Goal: Book appointment/travel/reservation

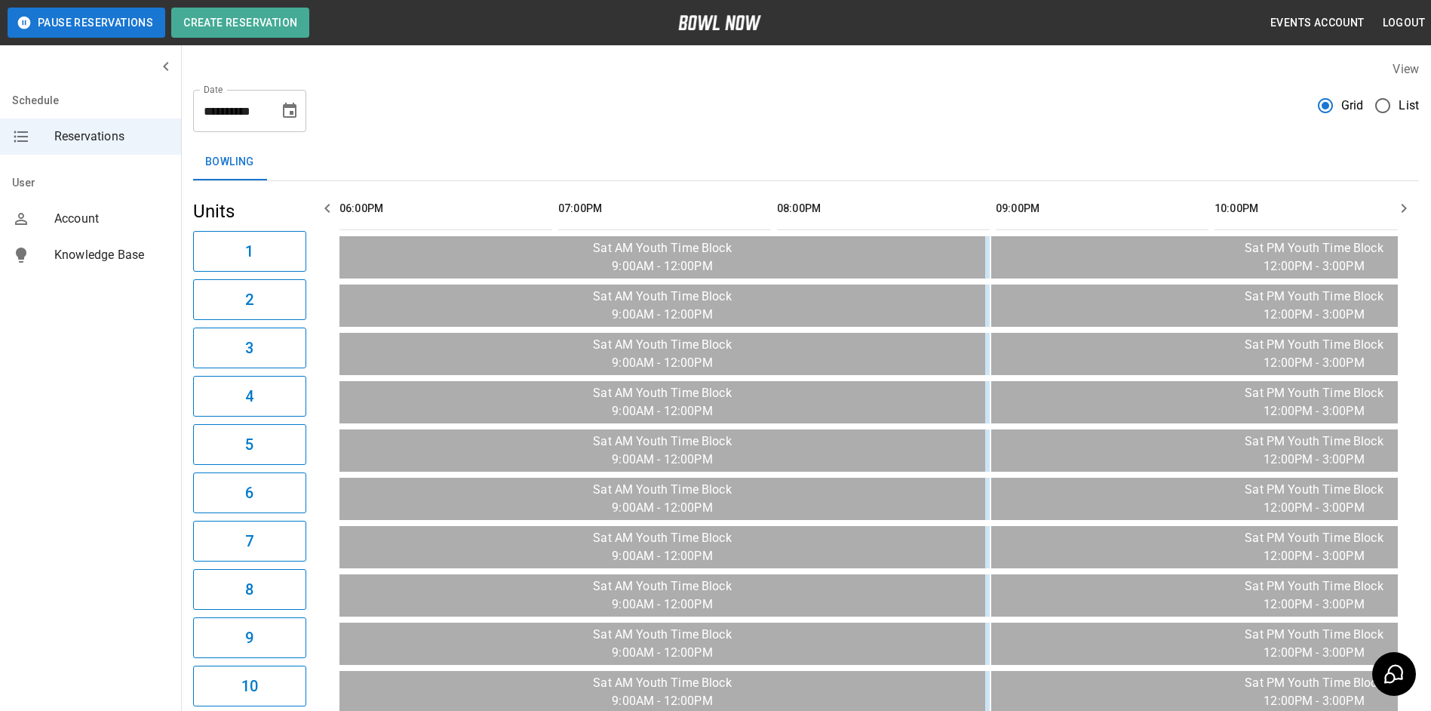
scroll to position [0, 1969]
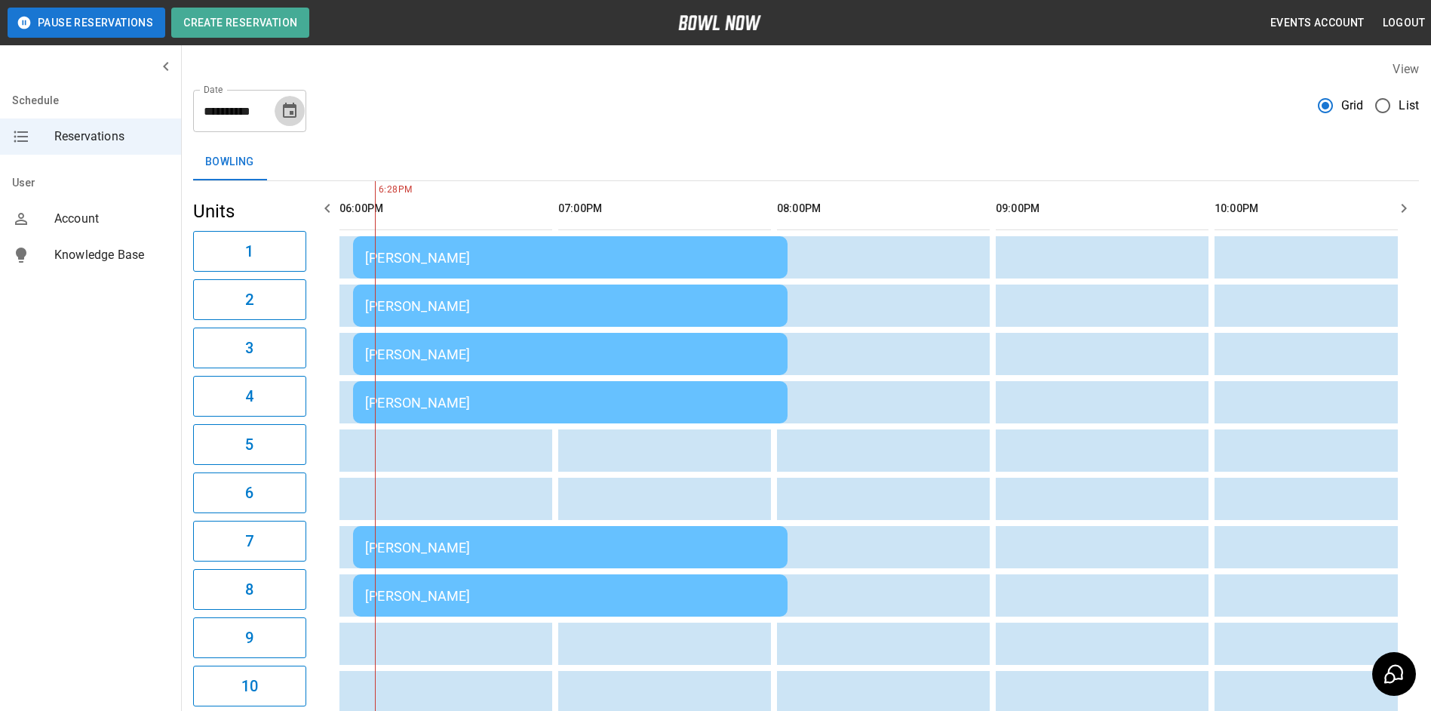
click at [287, 106] on icon "Choose date, selected date is Sep 20, 2025" at bounding box center [290, 110] width 14 height 15
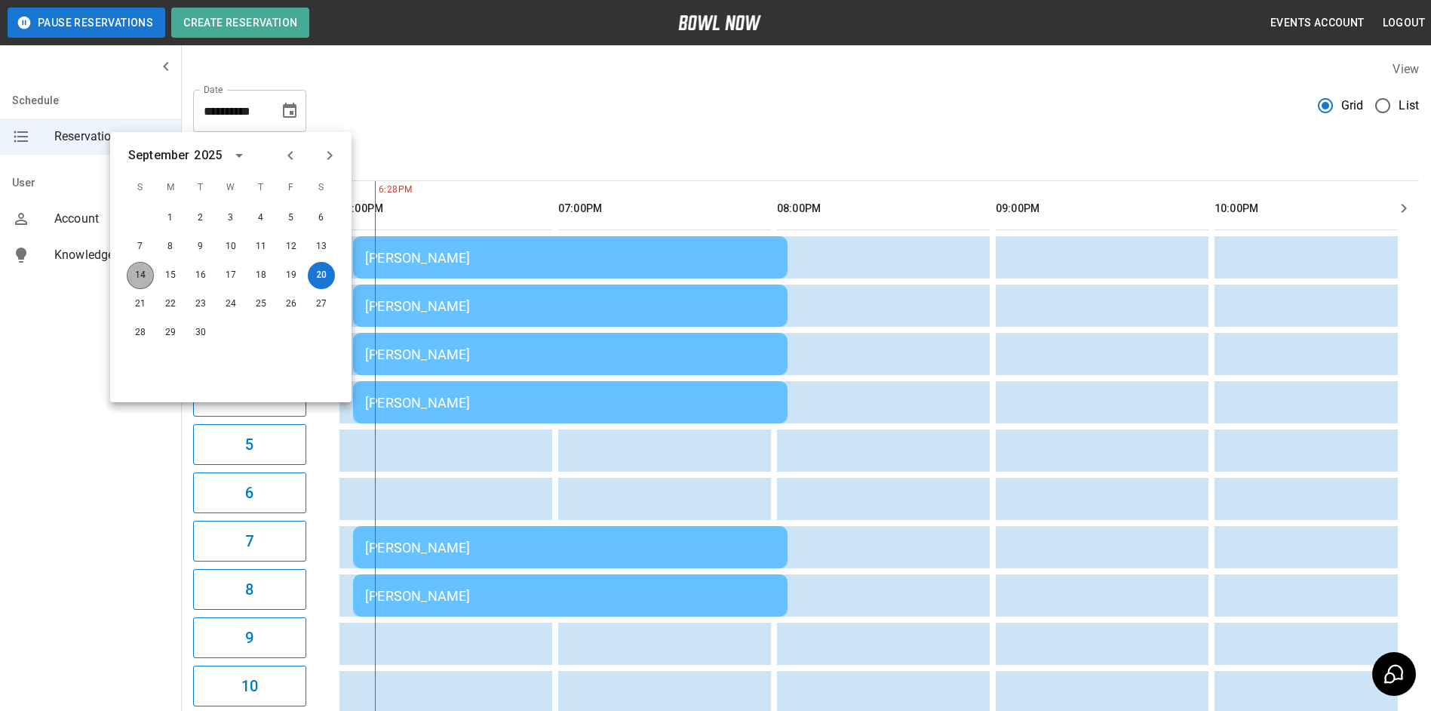
click at [150, 284] on button "14" at bounding box center [140, 275] width 27 height 27
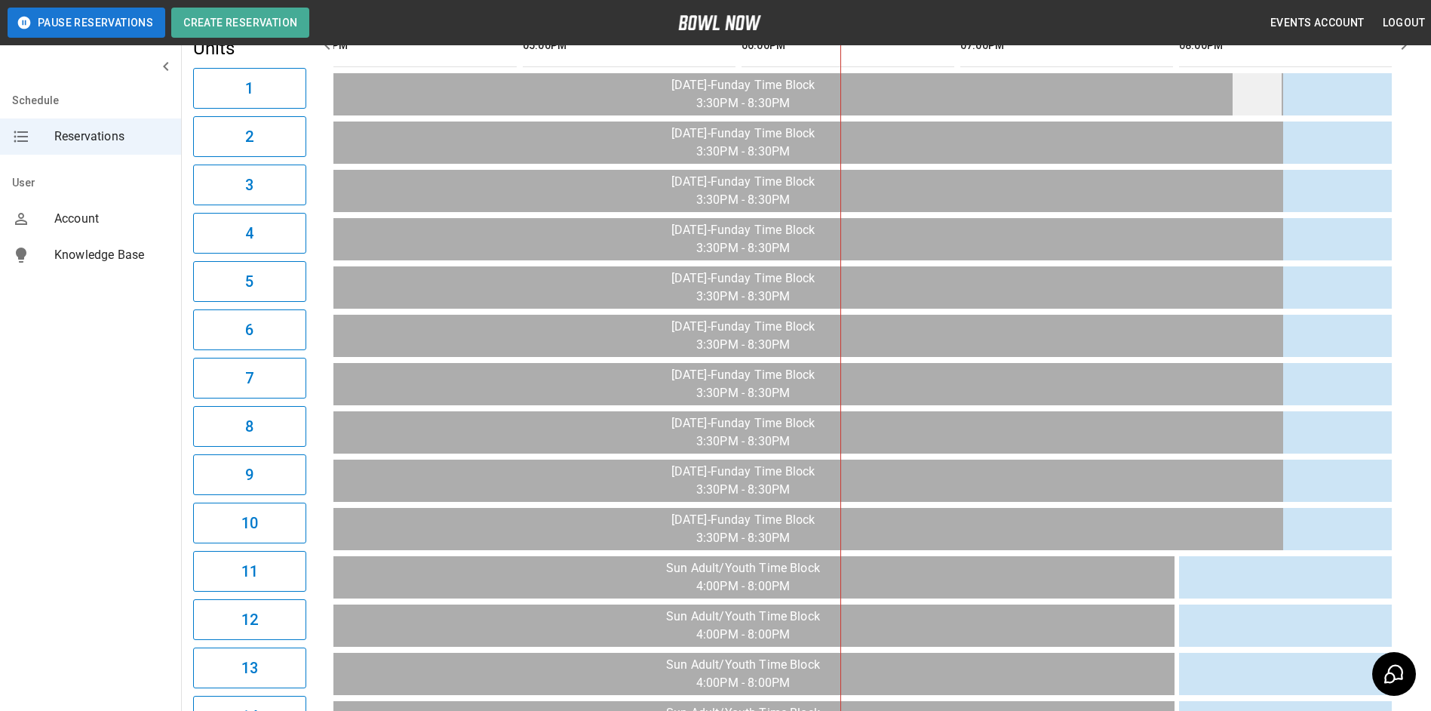
scroll to position [0, 0]
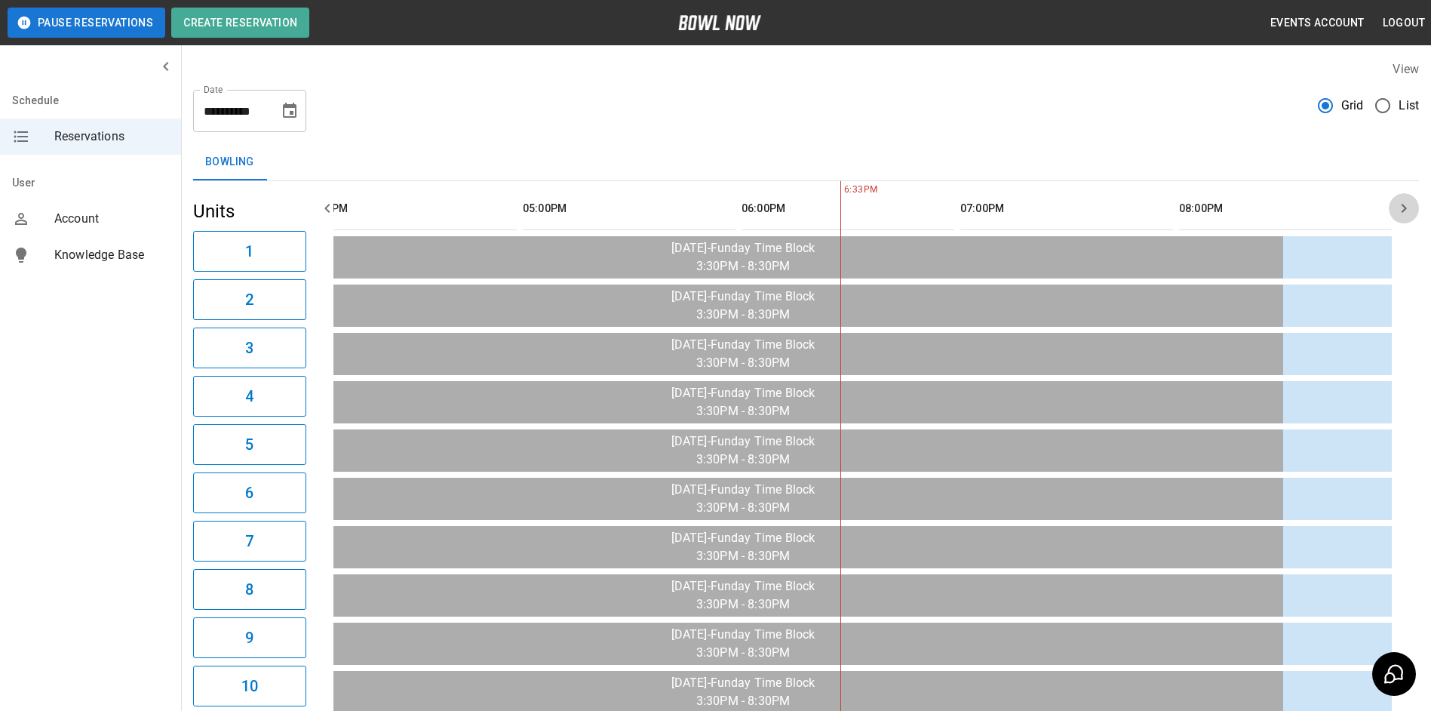
click at [1406, 206] on icon "button" at bounding box center [1404, 208] width 18 height 18
click at [1406, 207] on icon "button" at bounding box center [1404, 208] width 5 height 9
click at [1406, 208] on icon "button" at bounding box center [1404, 208] width 5 height 9
click at [1406, 210] on icon "button" at bounding box center [1404, 208] width 5 height 9
click at [323, 210] on icon "button" at bounding box center [327, 208] width 18 height 18
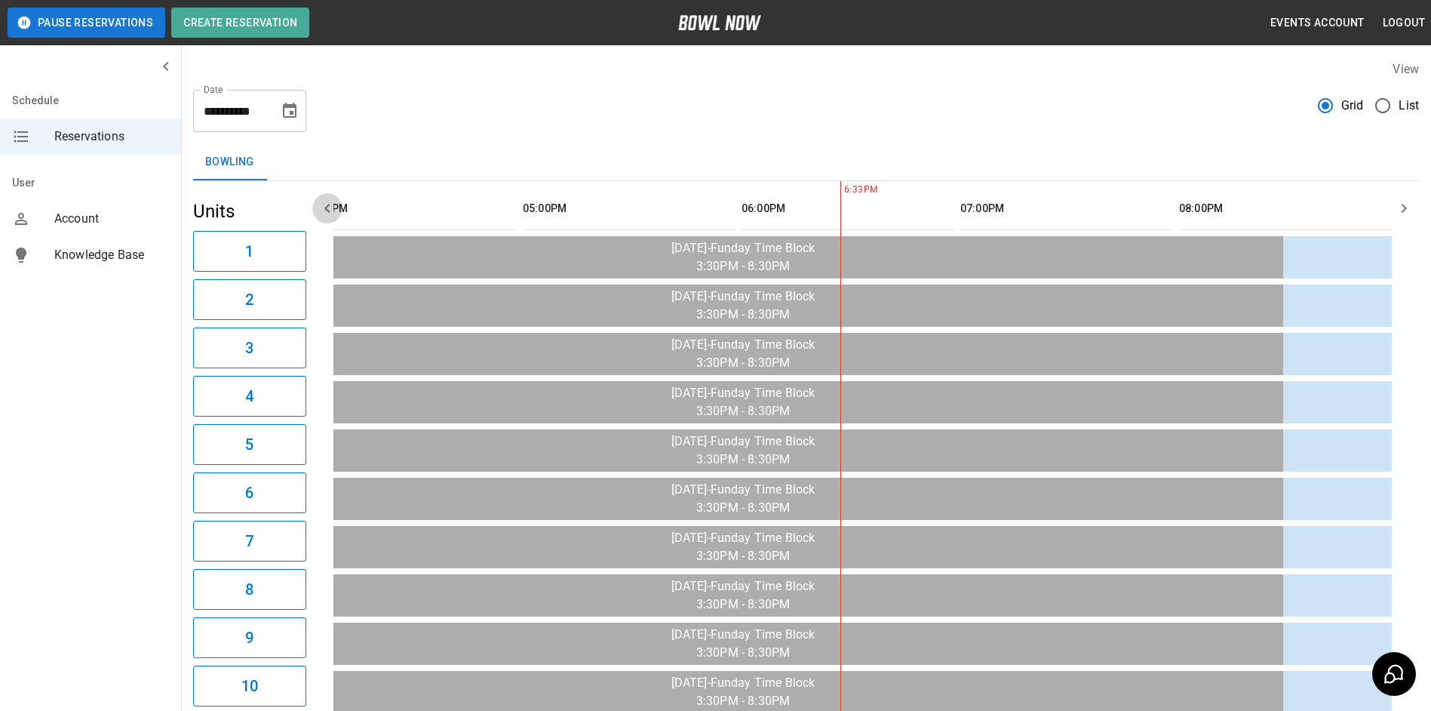
scroll to position [0, 1532]
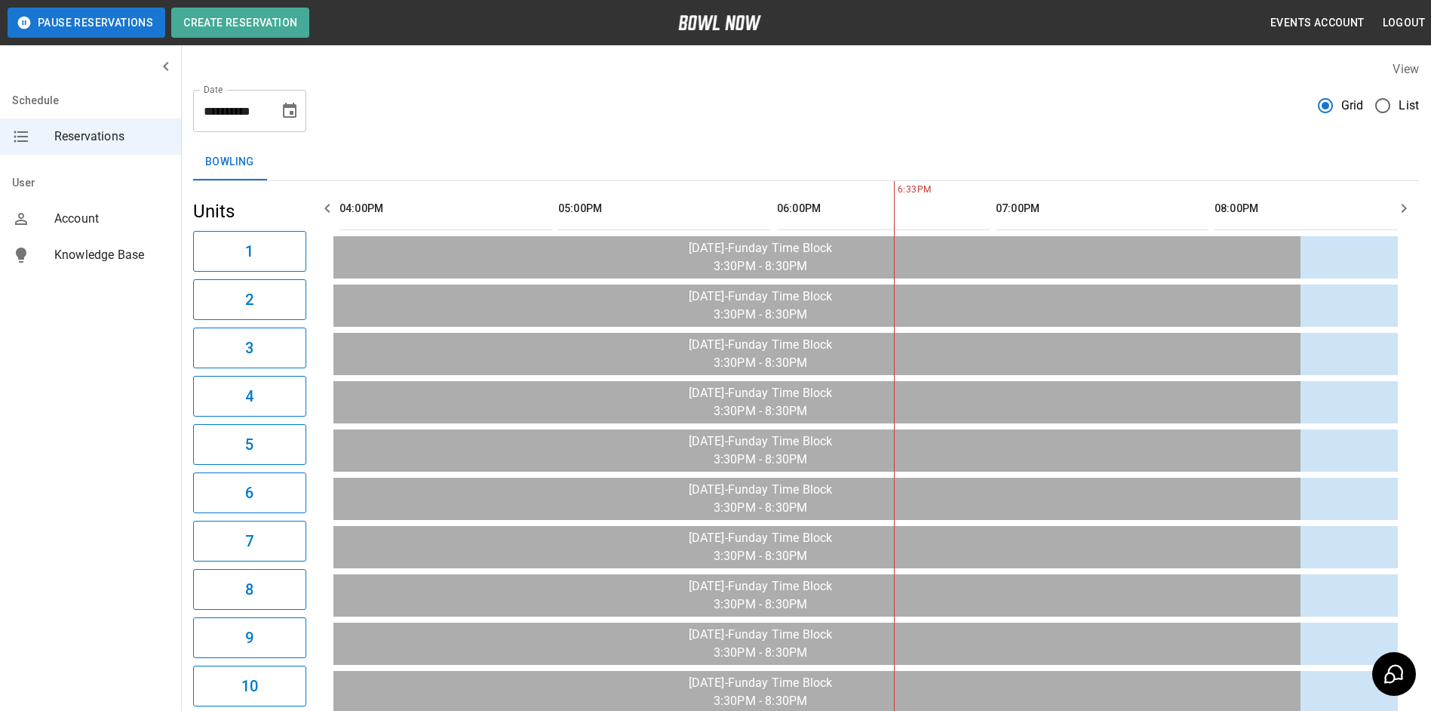
click at [323, 210] on icon "button" at bounding box center [327, 208] width 18 height 18
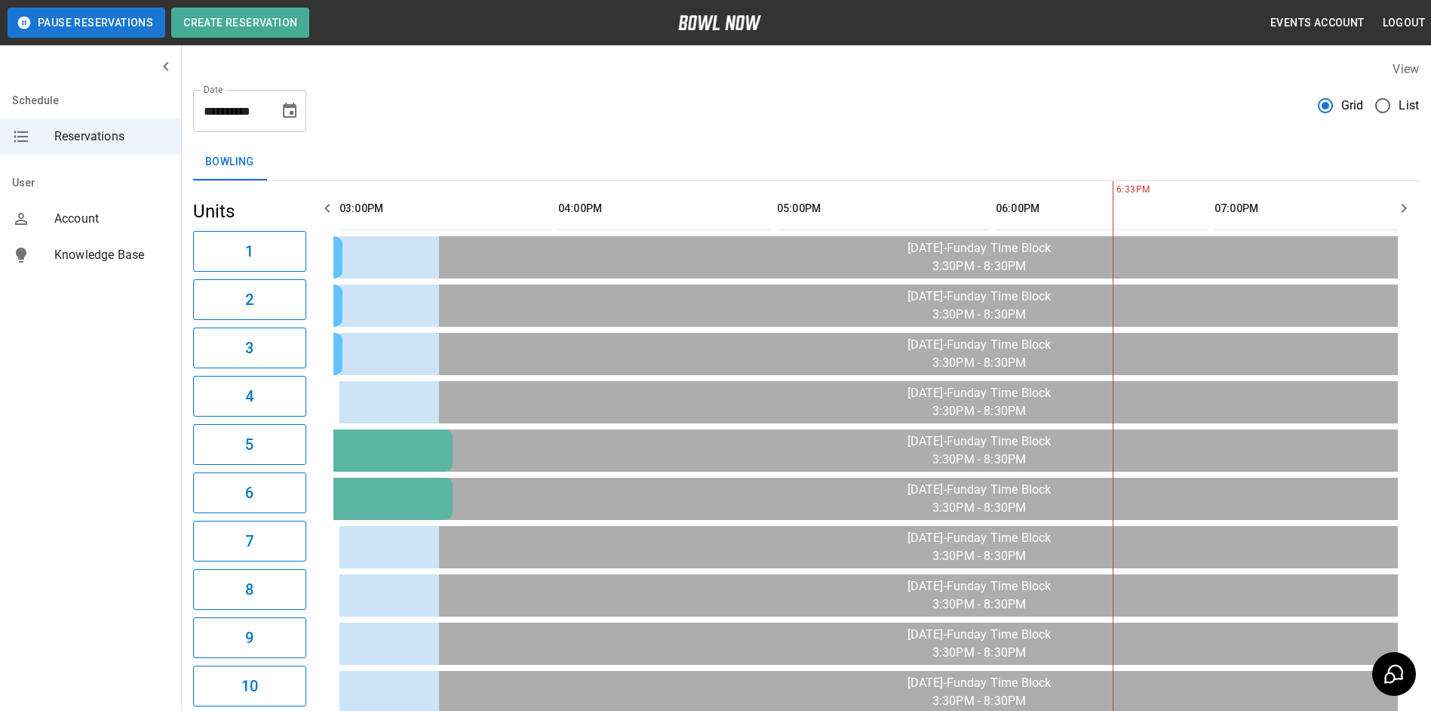
click at [323, 210] on icon "button" at bounding box center [327, 208] width 18 height 18
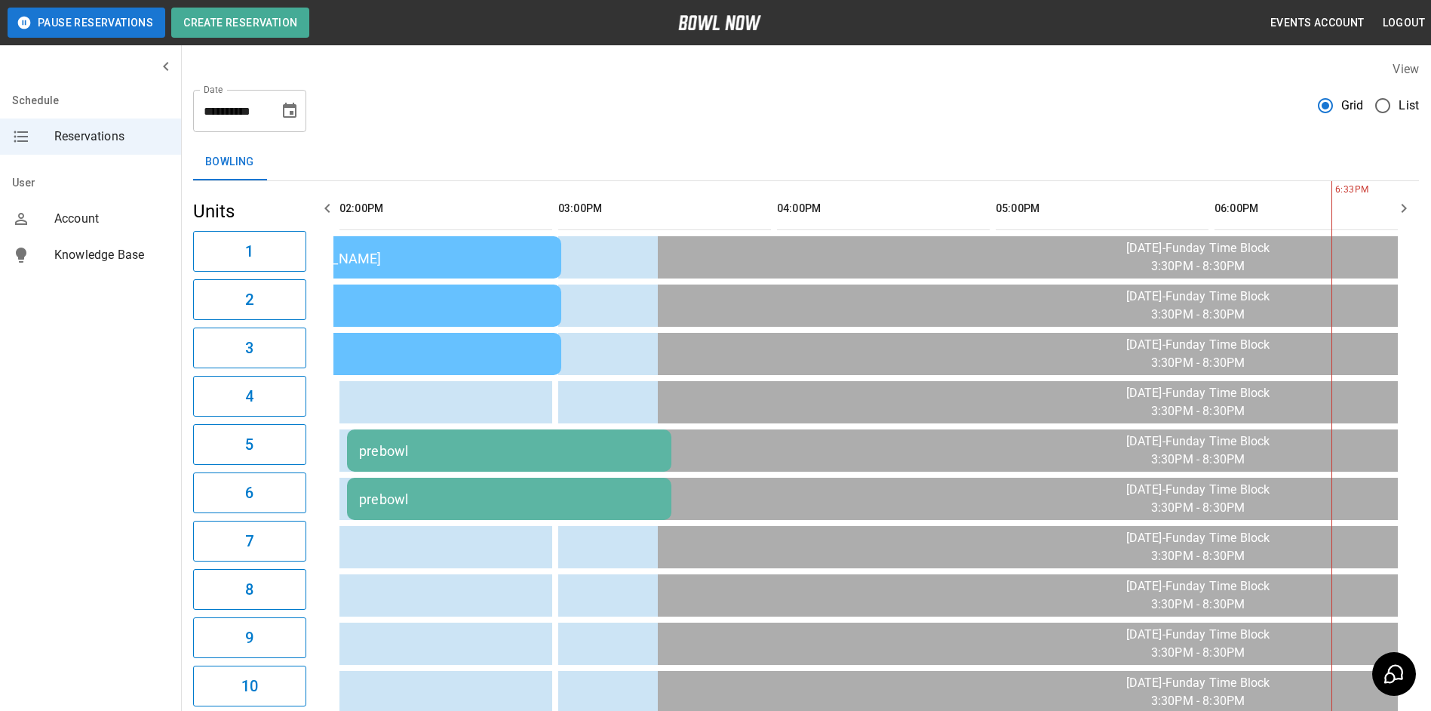
click at [323, 210] on icon "button" at bounding box center [327, 208] width 18 height 18
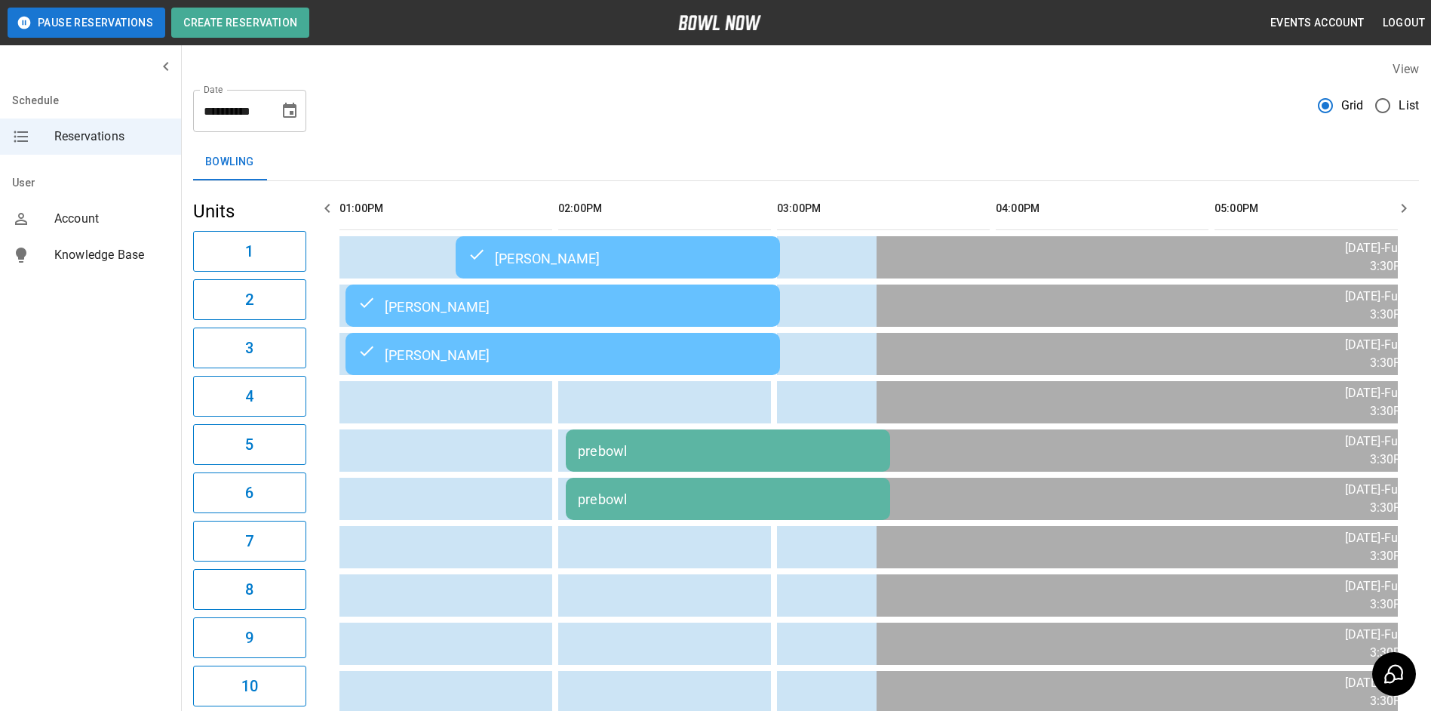
click at [601, 445] on div "prebowl" at bounding box center [728, 451] width 300 height 16
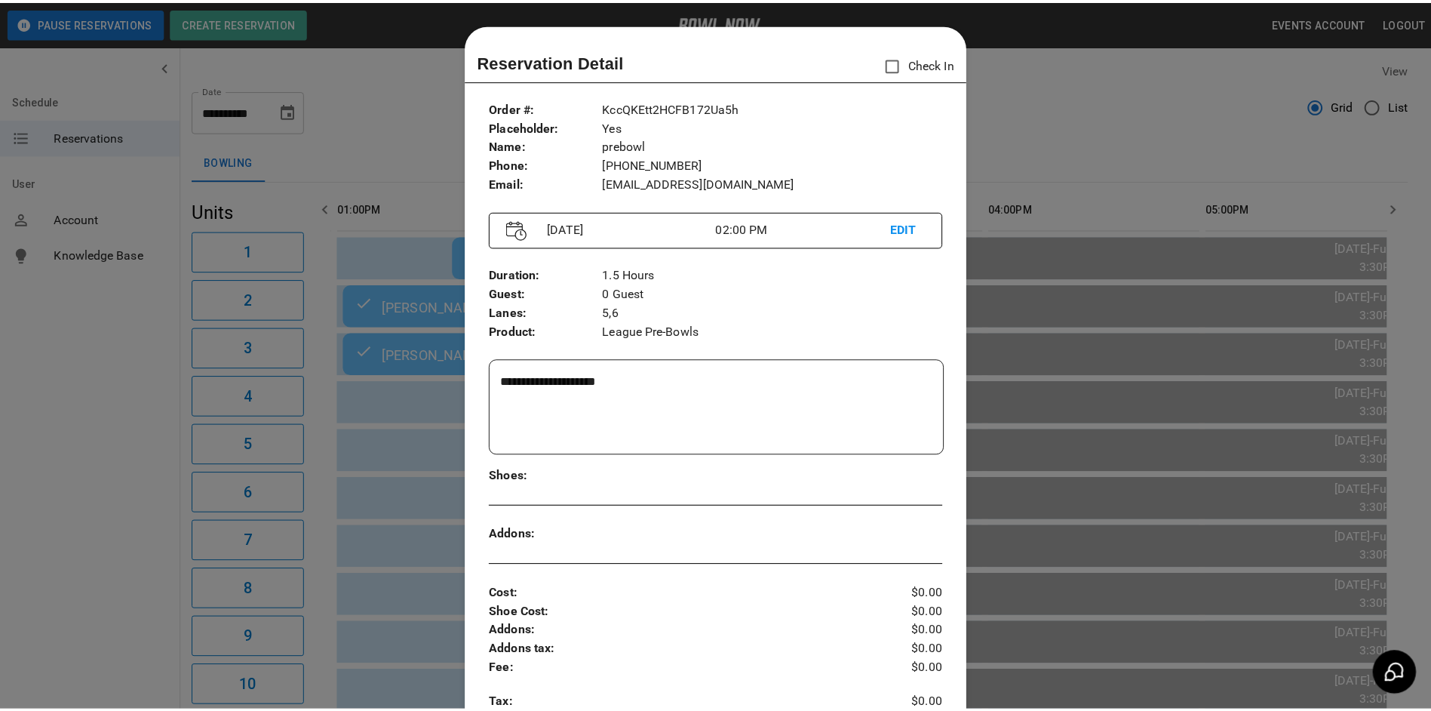
scroll to position [24, 0]
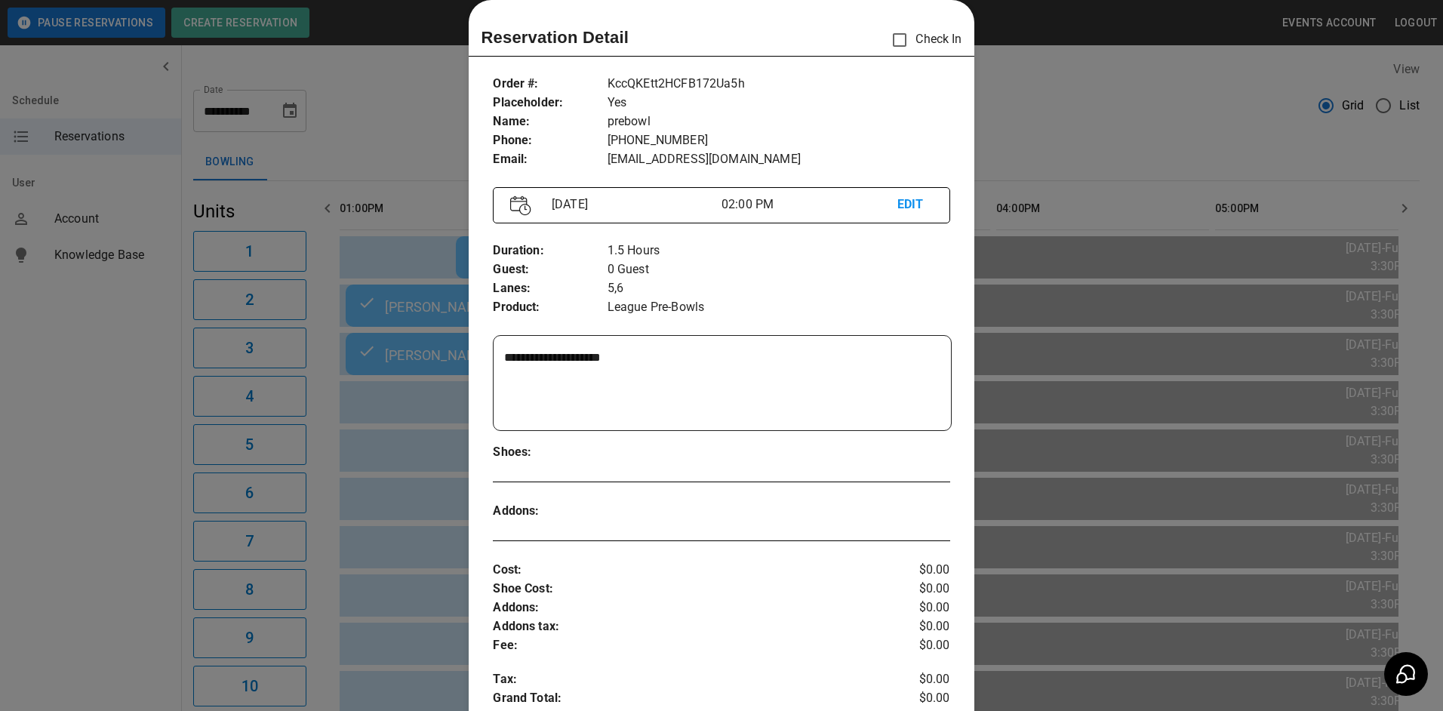
click at [411, 400] on div at bounding box center [721, 355] width 1443 height 711
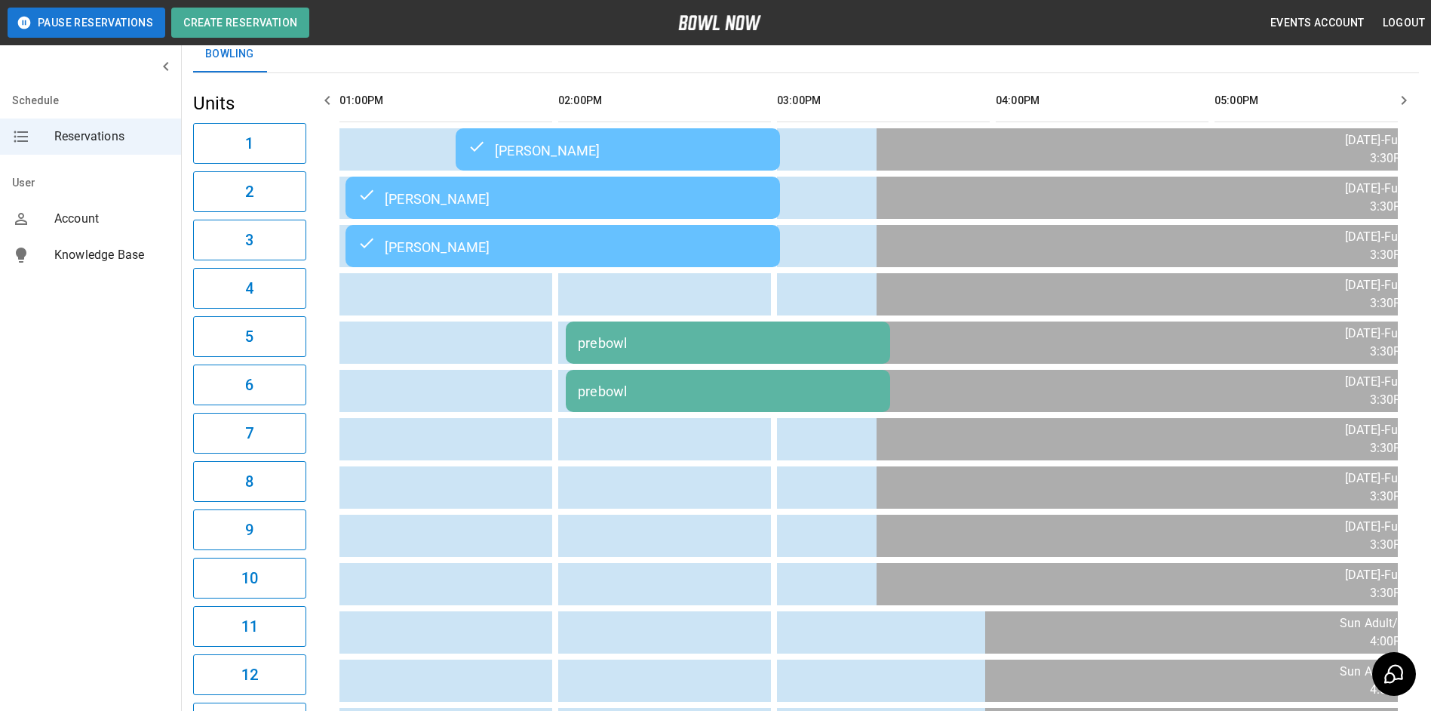
scroll to position [0, 0]
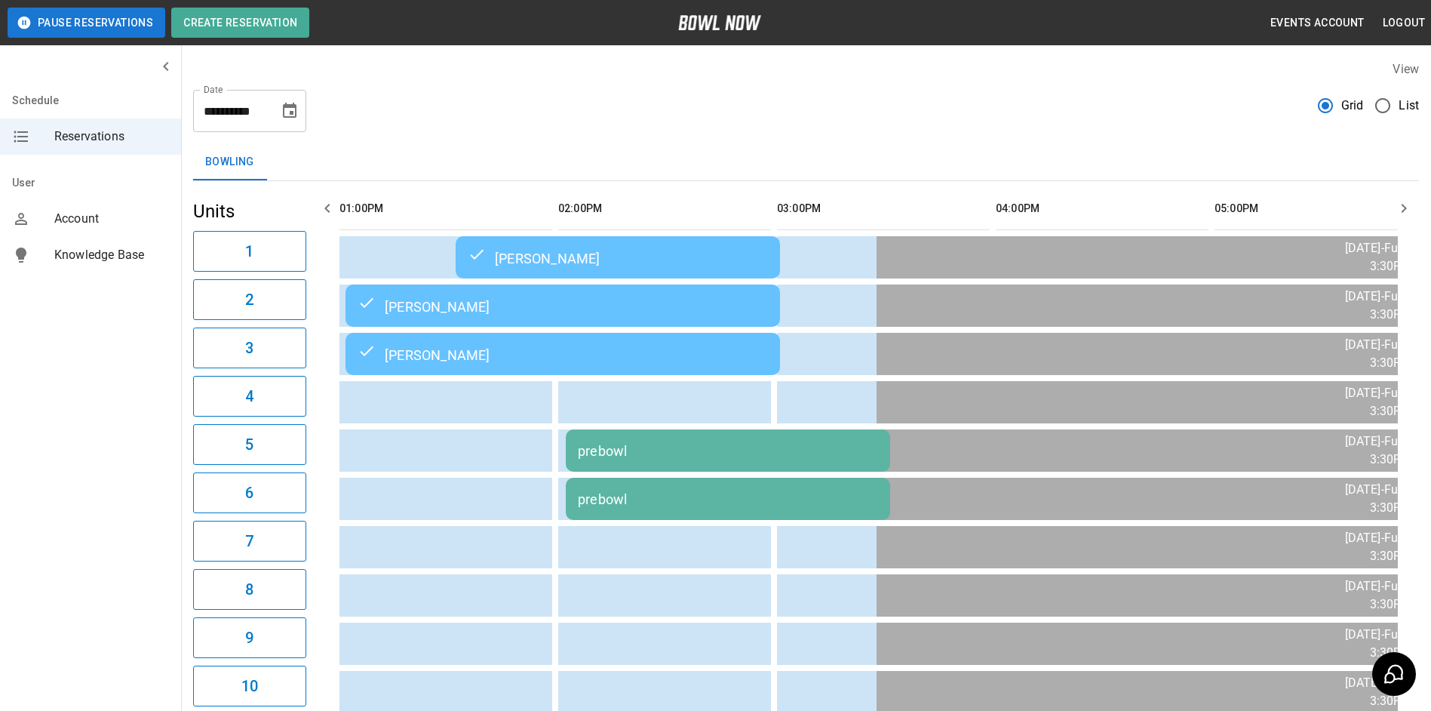
click at [1406, 206] on icon "button" at bounding box center [1404, 208] width 18 height 18
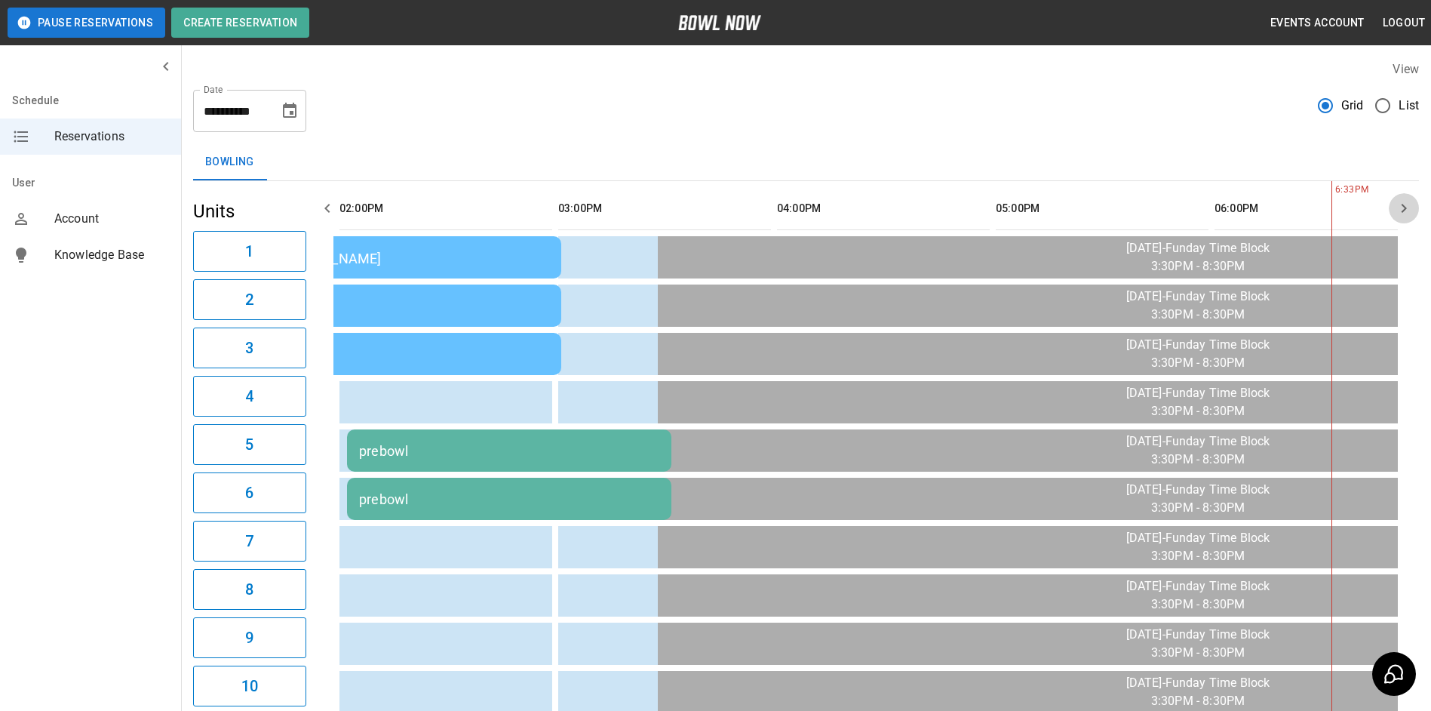
click at [1406, 206] on icon "button" at bounding box center [1404, 208] width 18 height 18
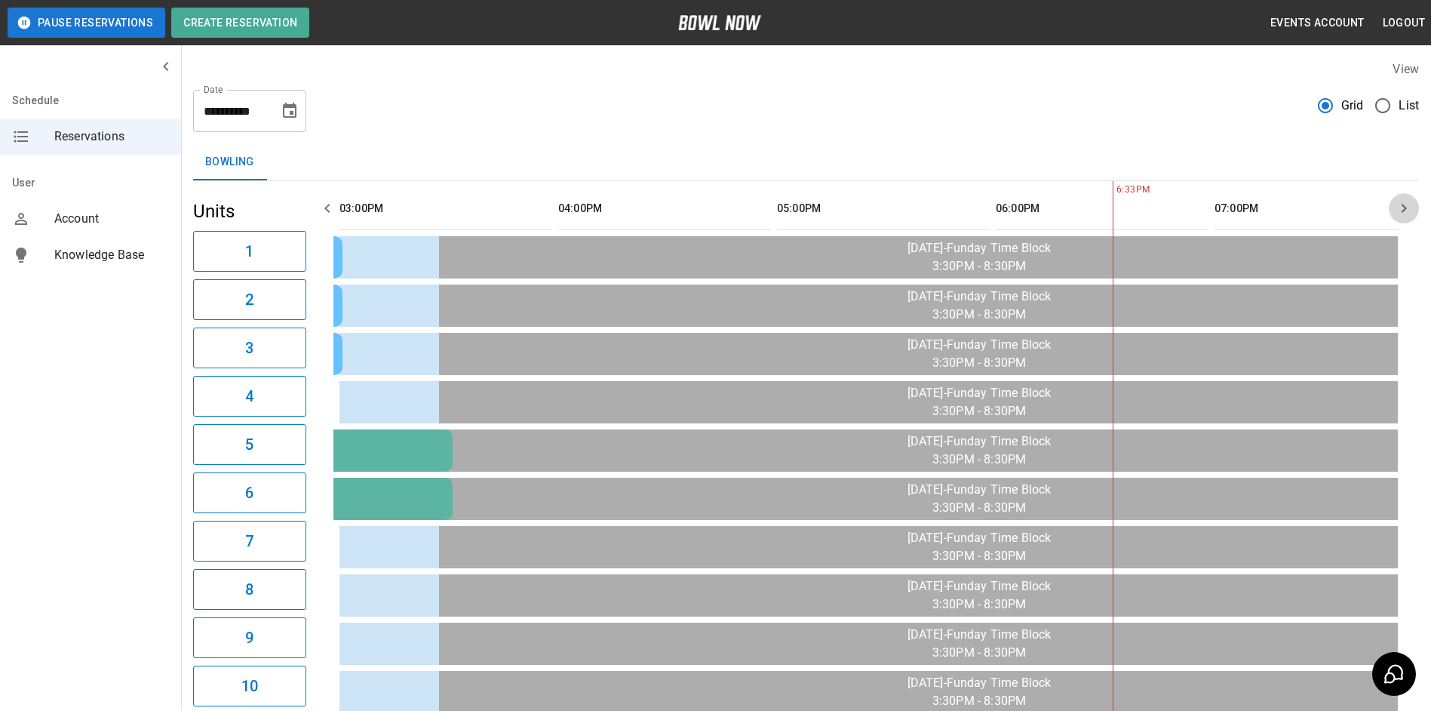
click at [1406, 206] on icon "button" at bounding box center [1404, 208] width 18 height 18
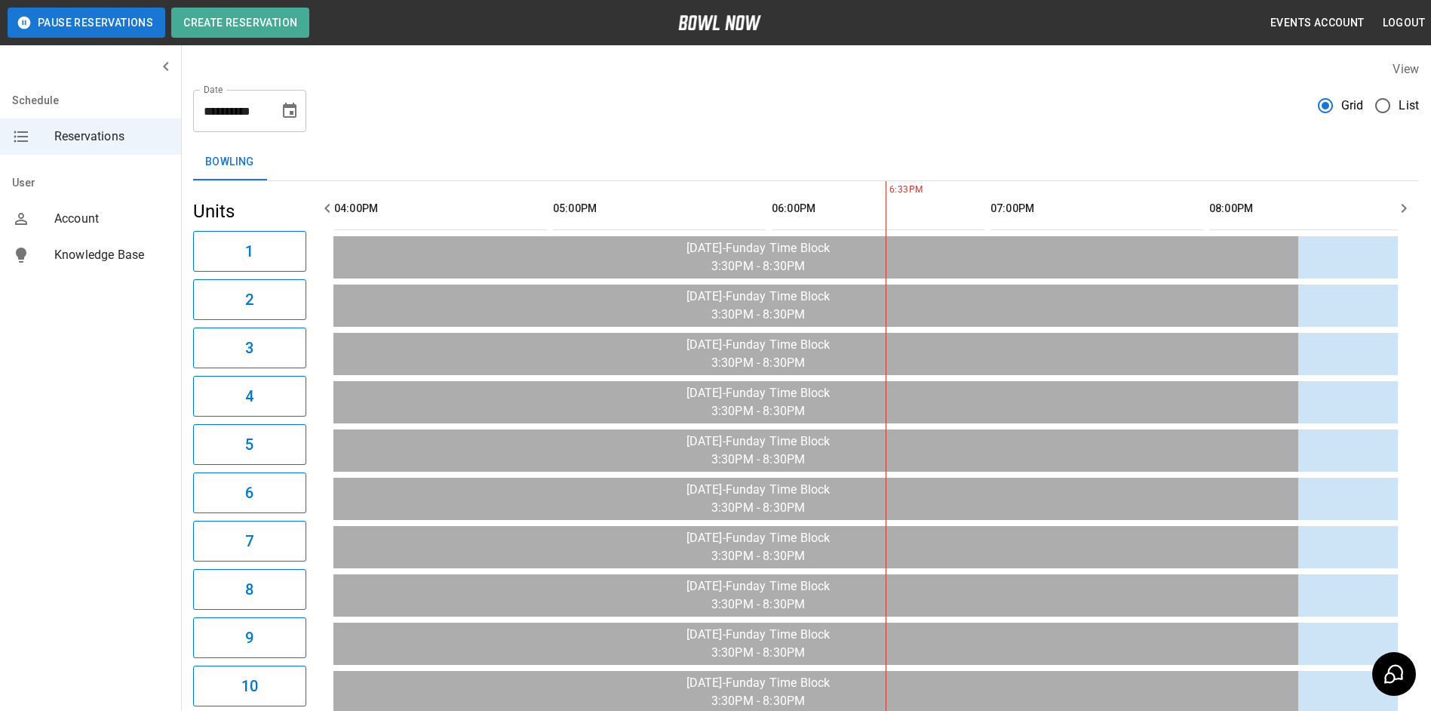
click at [1406, 206] on icon "button" at bounding box center [1404, 208] width 18 height 18
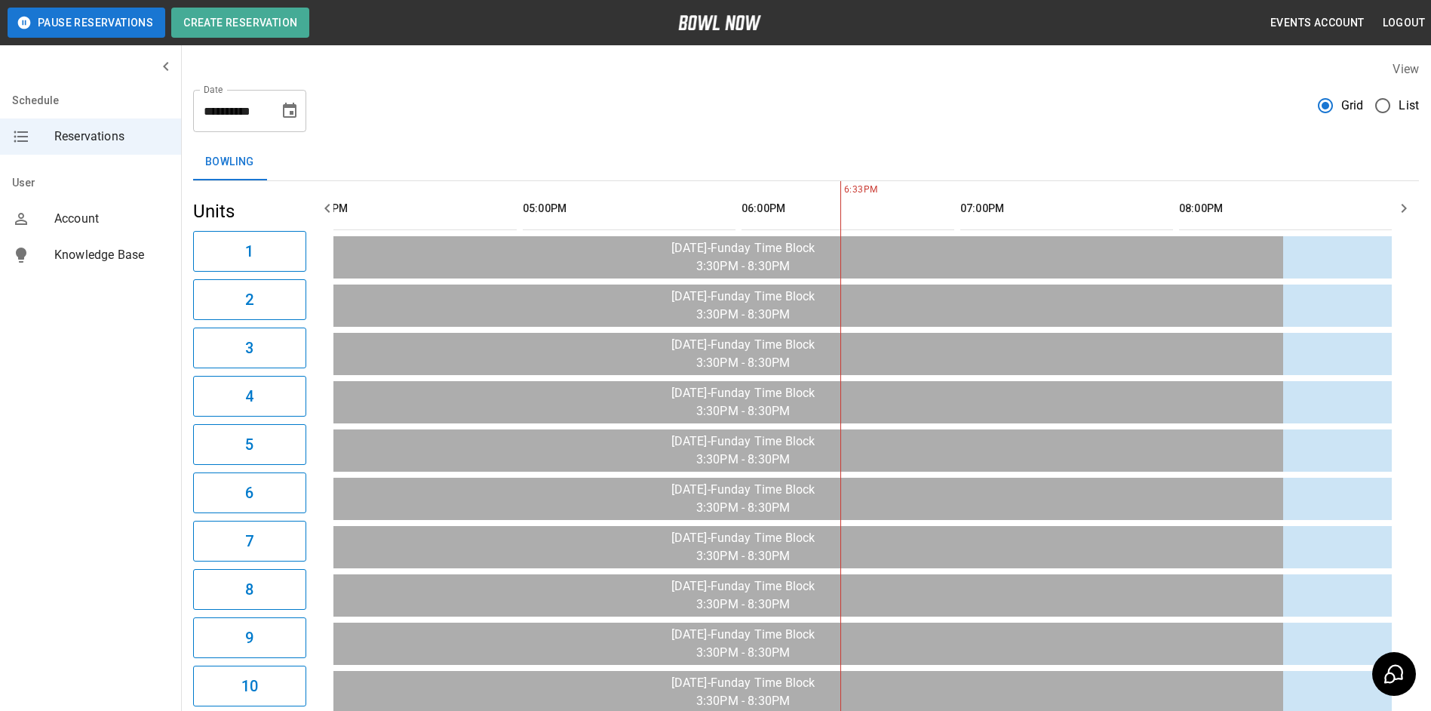
click at [1406, 206] on icon "button" at bounding box center [1404, 208] width 18 height 18
click at [291, 111] on icon "Choose date, selected date is Sep 14, 2025" at bounding box center [290, 110] width 14 height 15
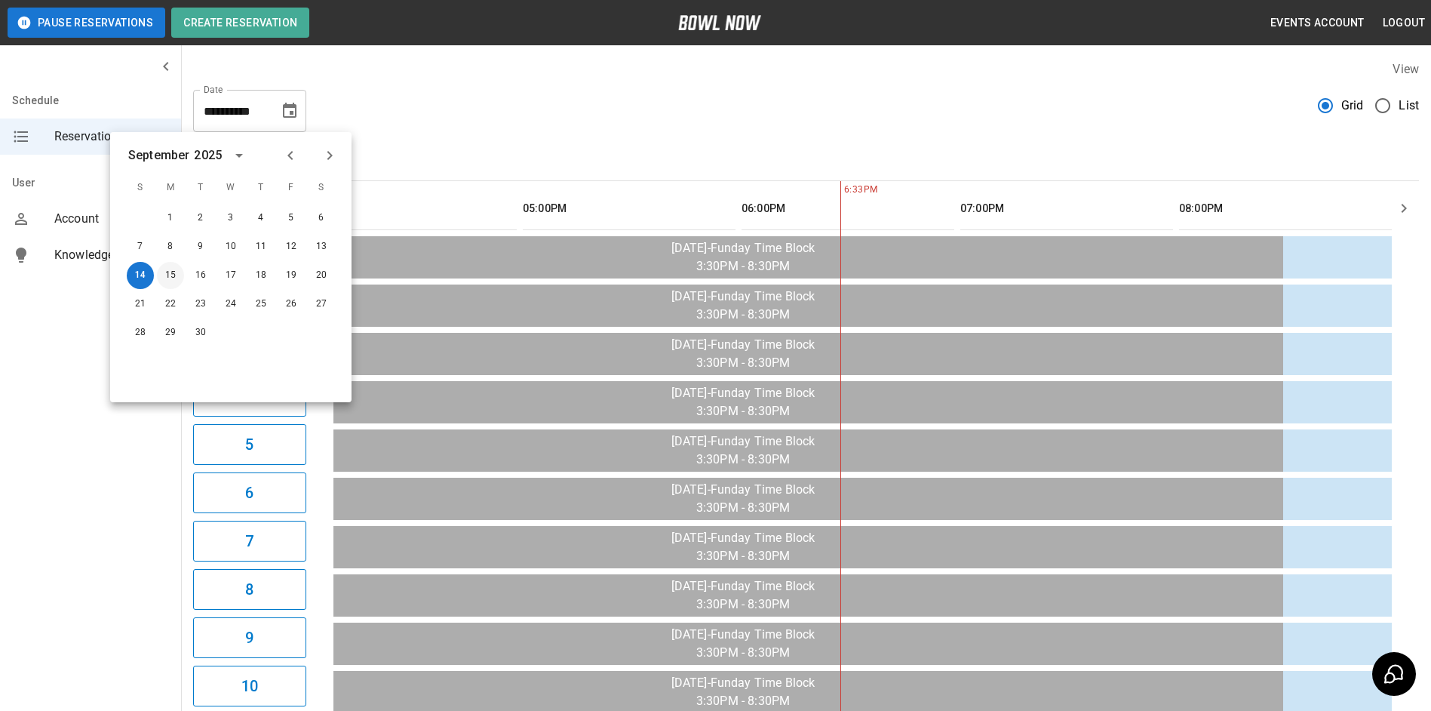
click at [165, 272] on button "15" at bounding box center [170, 275] width 27 height 27
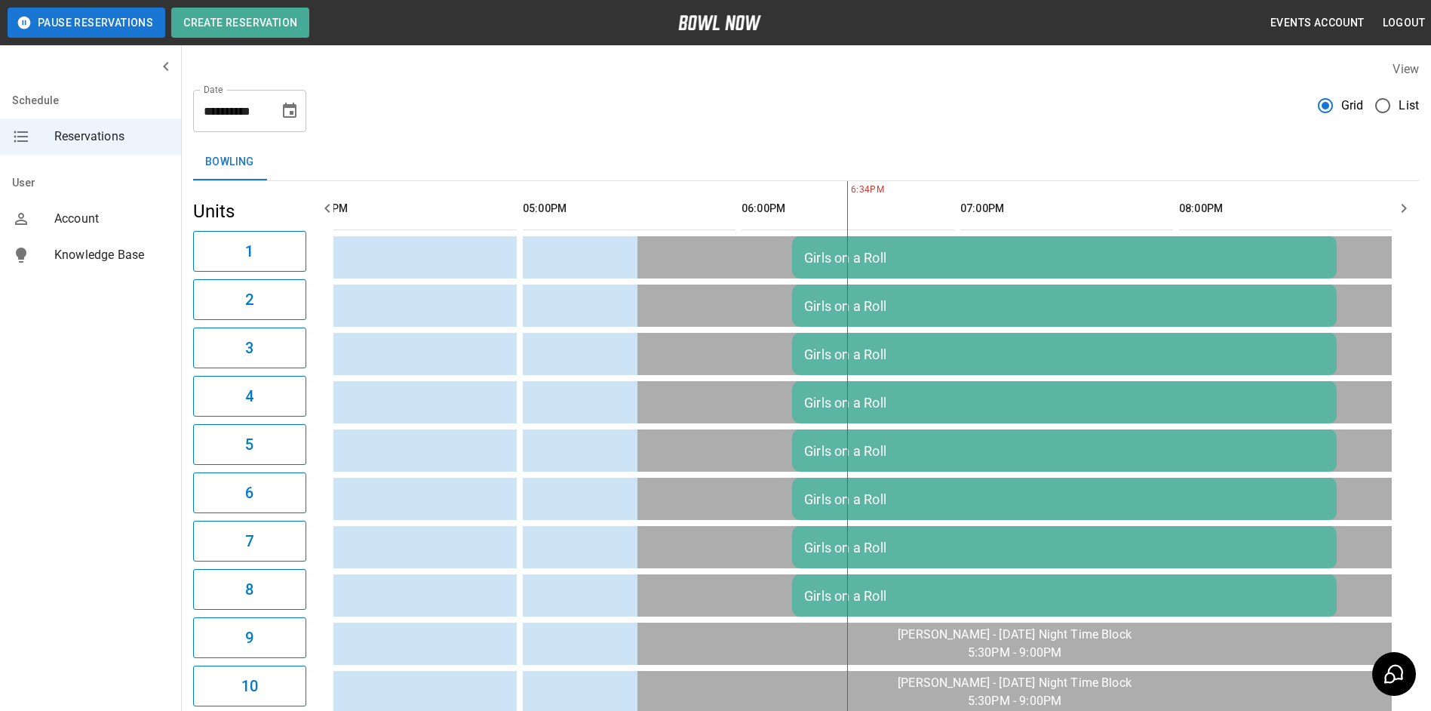
click at [328, 207] on icon "button" at bounding box center [327, 208] width 18 height 18
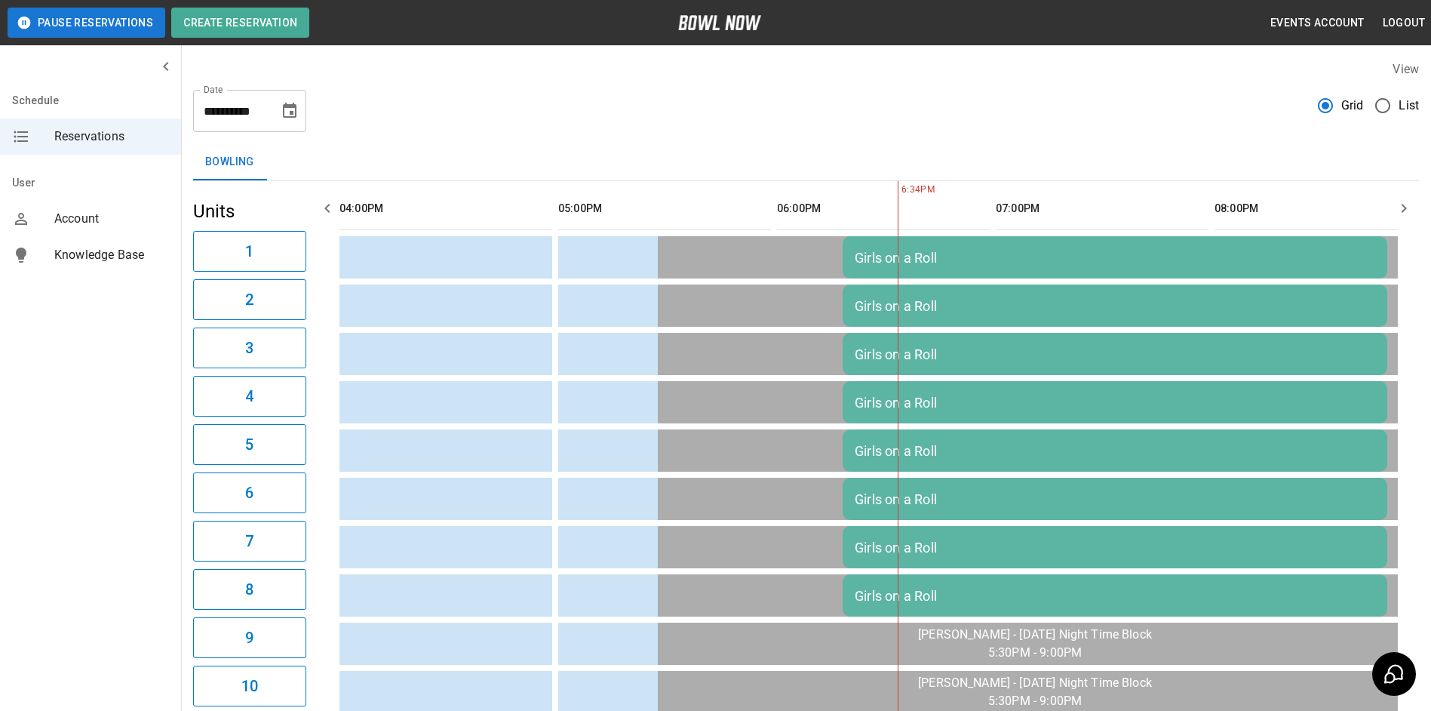
click at [328, 207] on icon "button" at bounding box center [327, 208] width 18 height 18
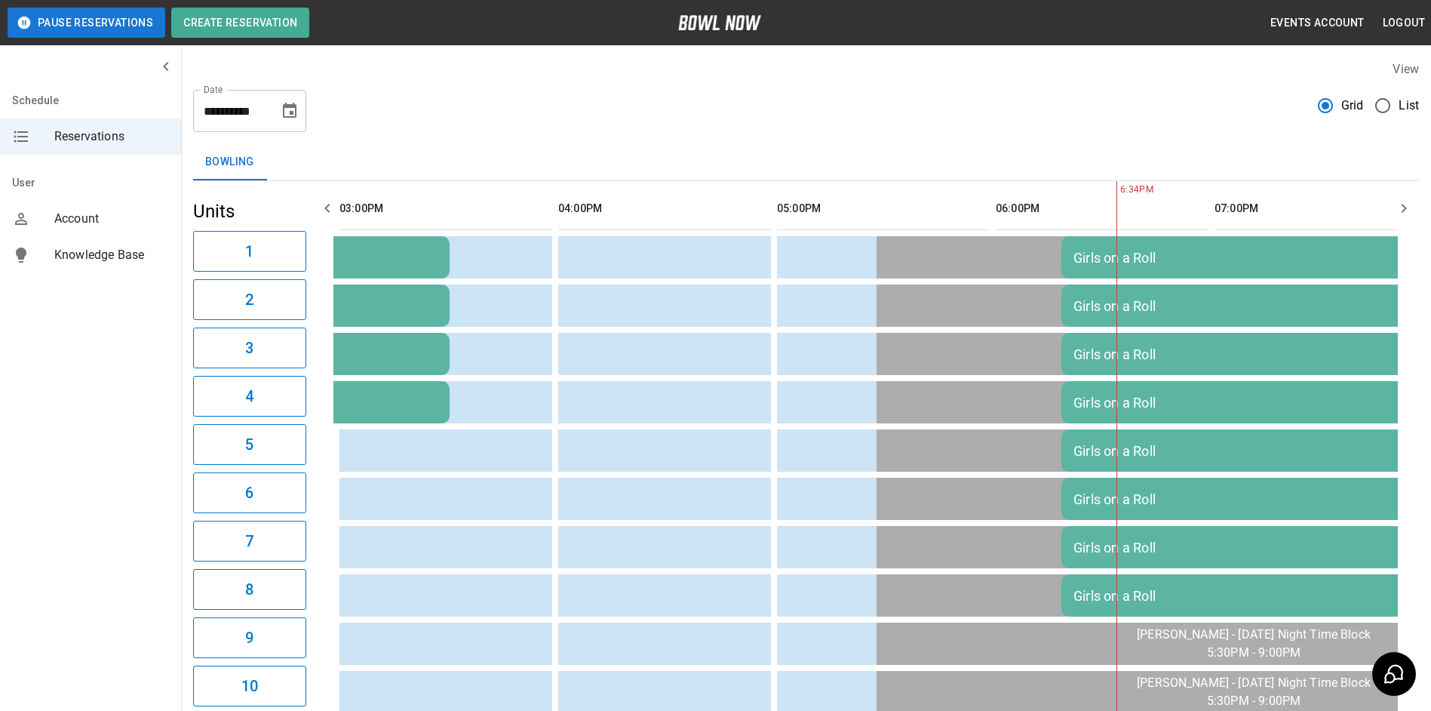
click at [328, 207] on icon "button" at bounding box center [327, 208] width 18 height 18
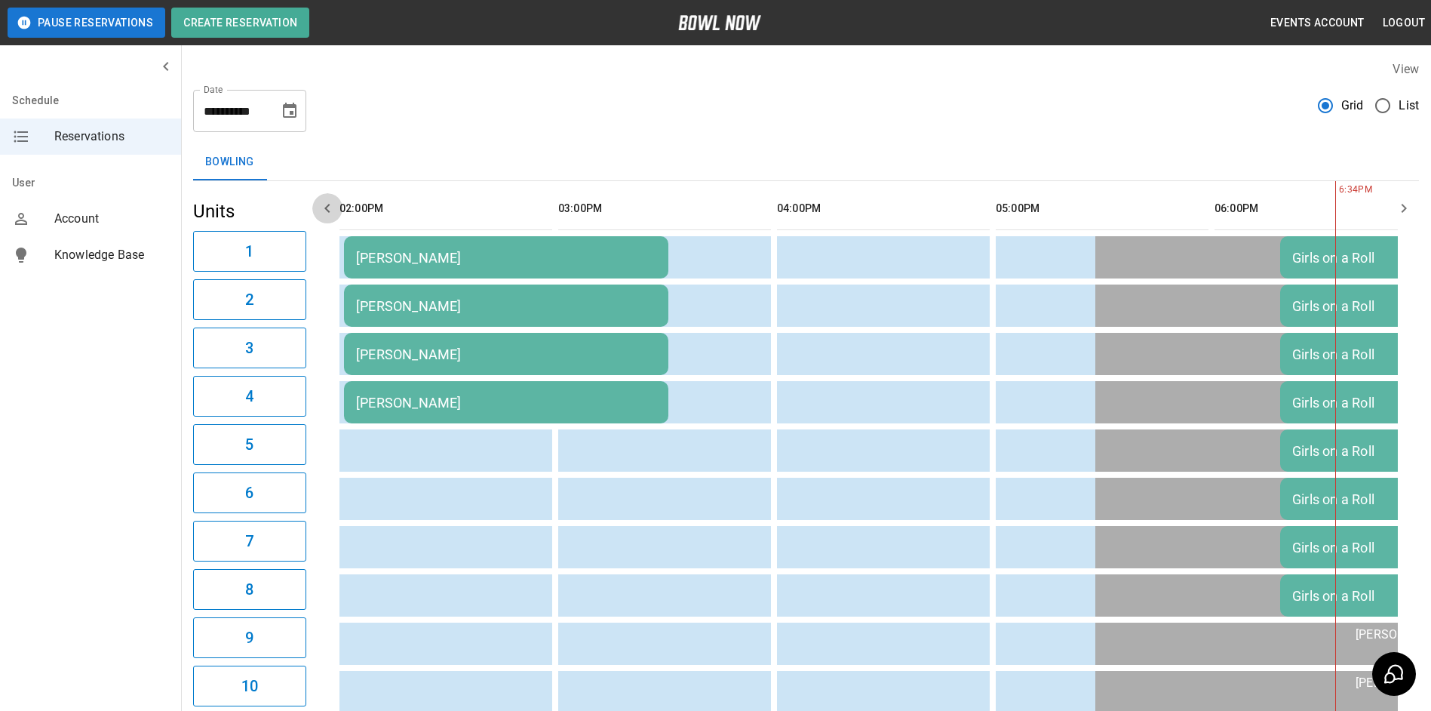
click at [328, 207] on icon "button" at bounding box center [327, 208] width 18 height 18
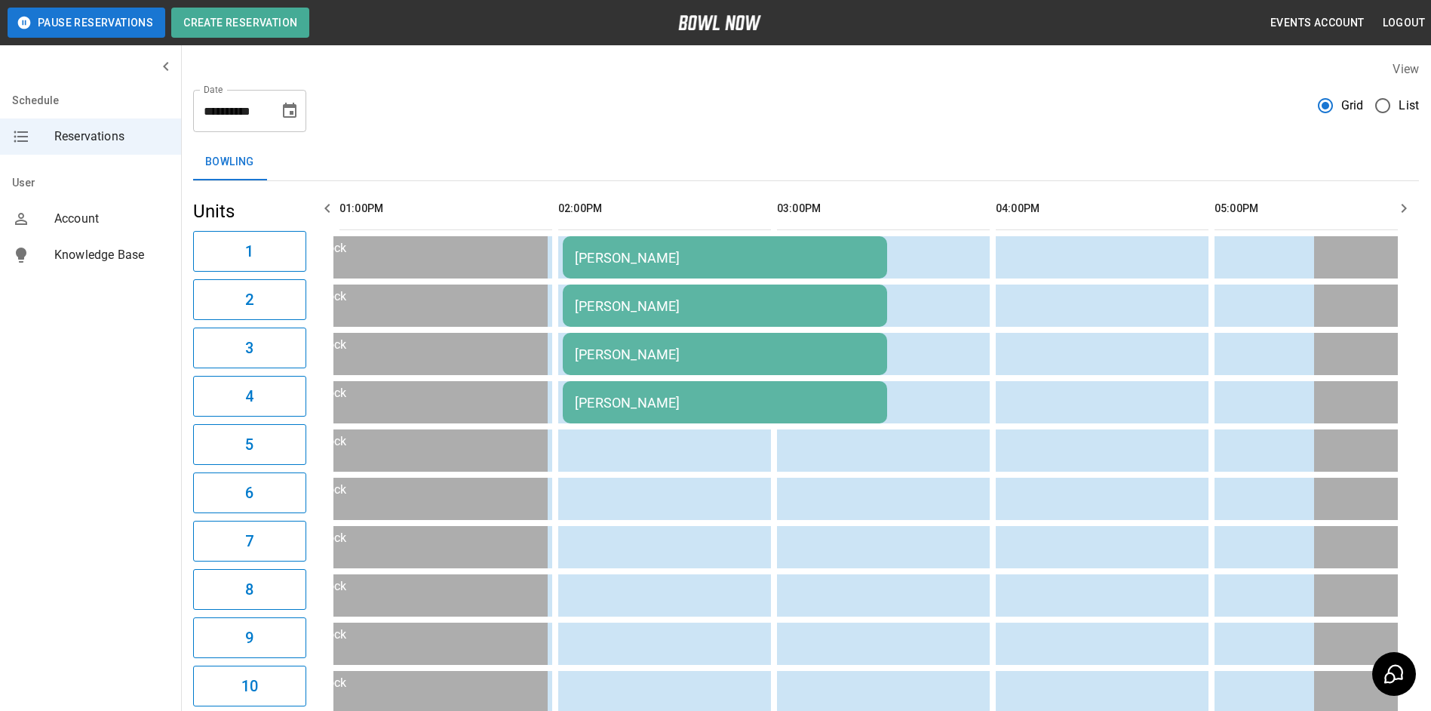
click at [678, 266] on td "[PERSON_NAME]" at bounding box center [725, 257] width 324 height 42
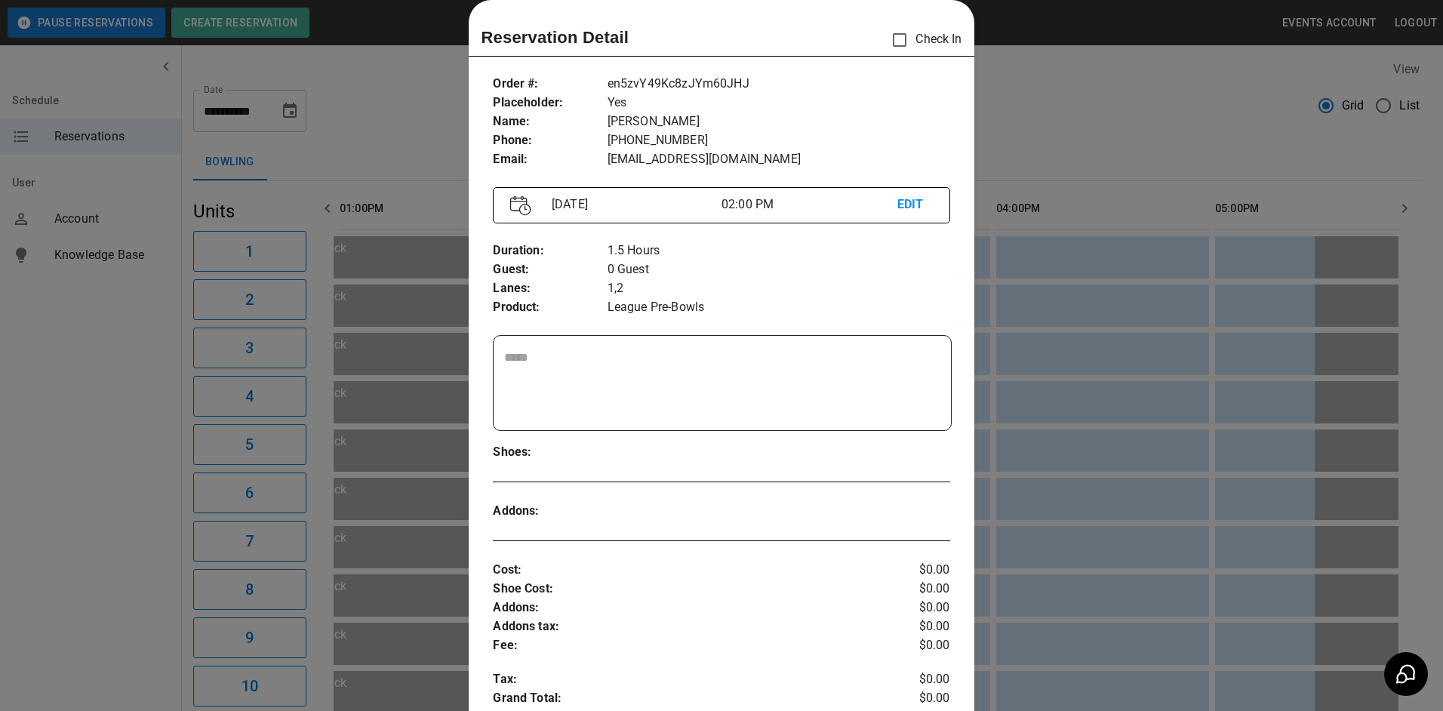
click at [1021, 133] on div at bounding box center [721, 355] width 1443 height 711
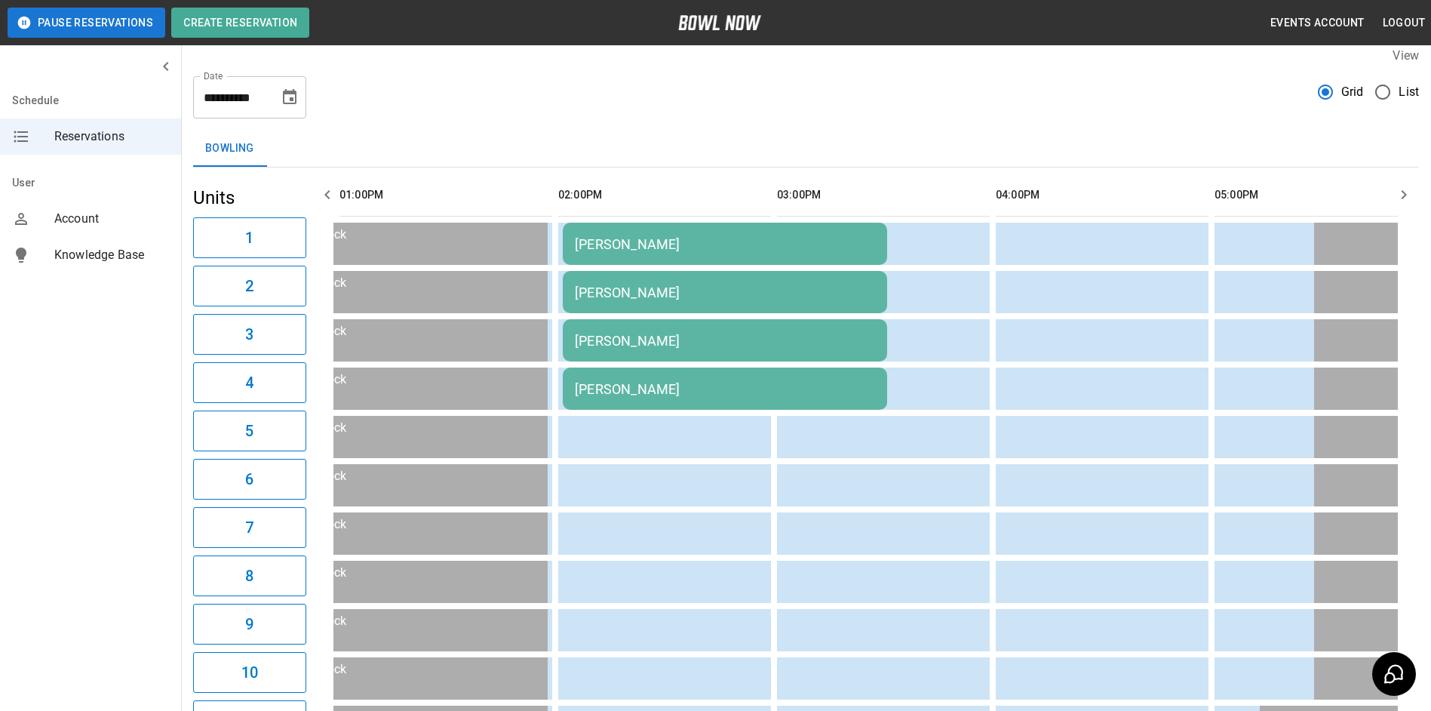
click at [1406, 204] on button "button" at bounding box center [1404, 195] width 30 height 30
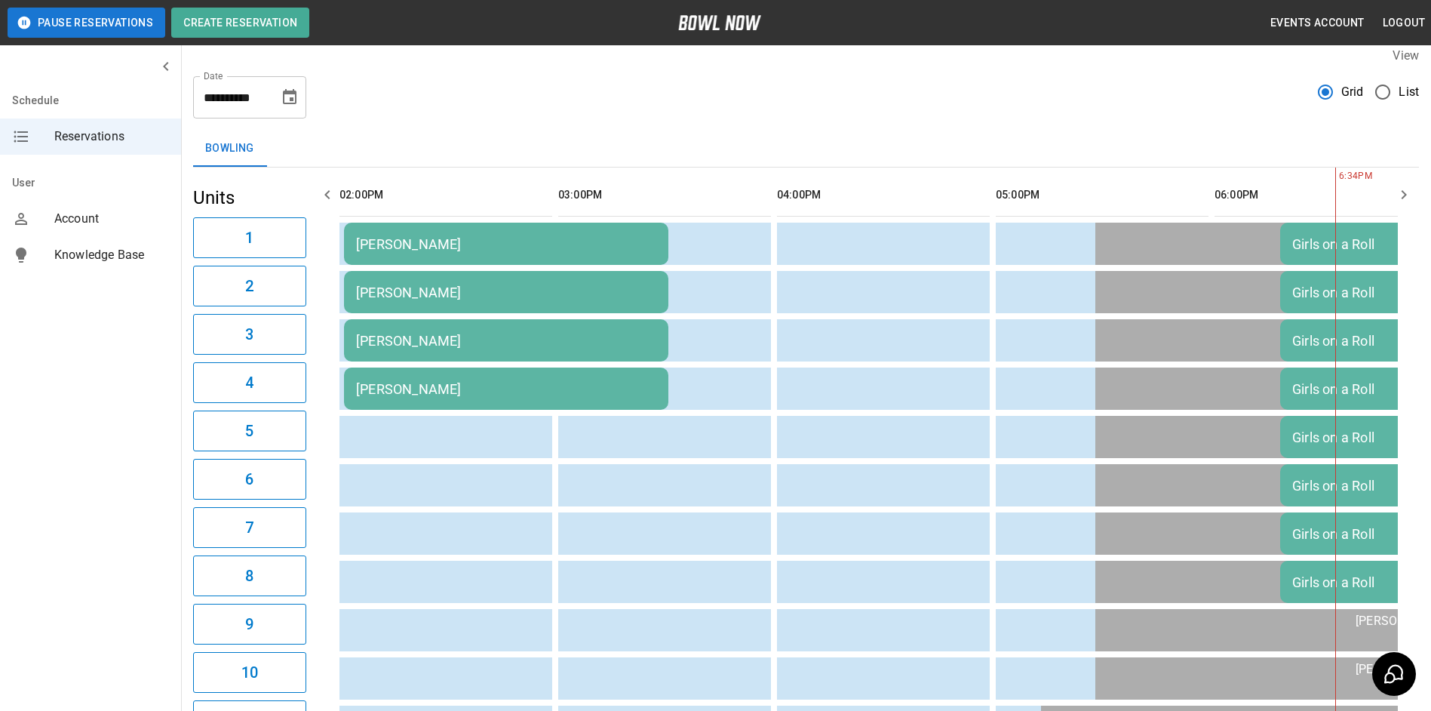
click at [1406, 204] on button "button" at bounding box center [1404, 195] width 30 height 30
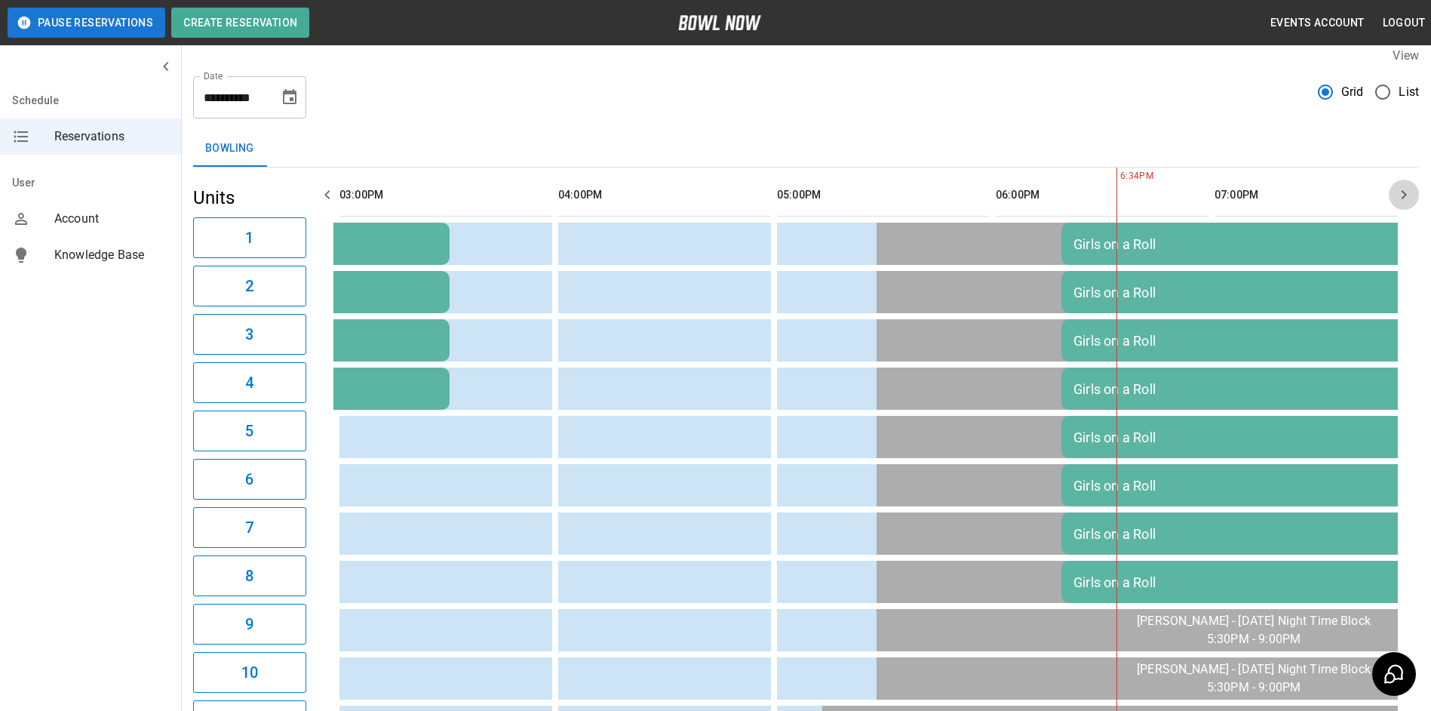
click at [1406, 204] on button "button" at bounding box center [1404, 195] width 30 height 30
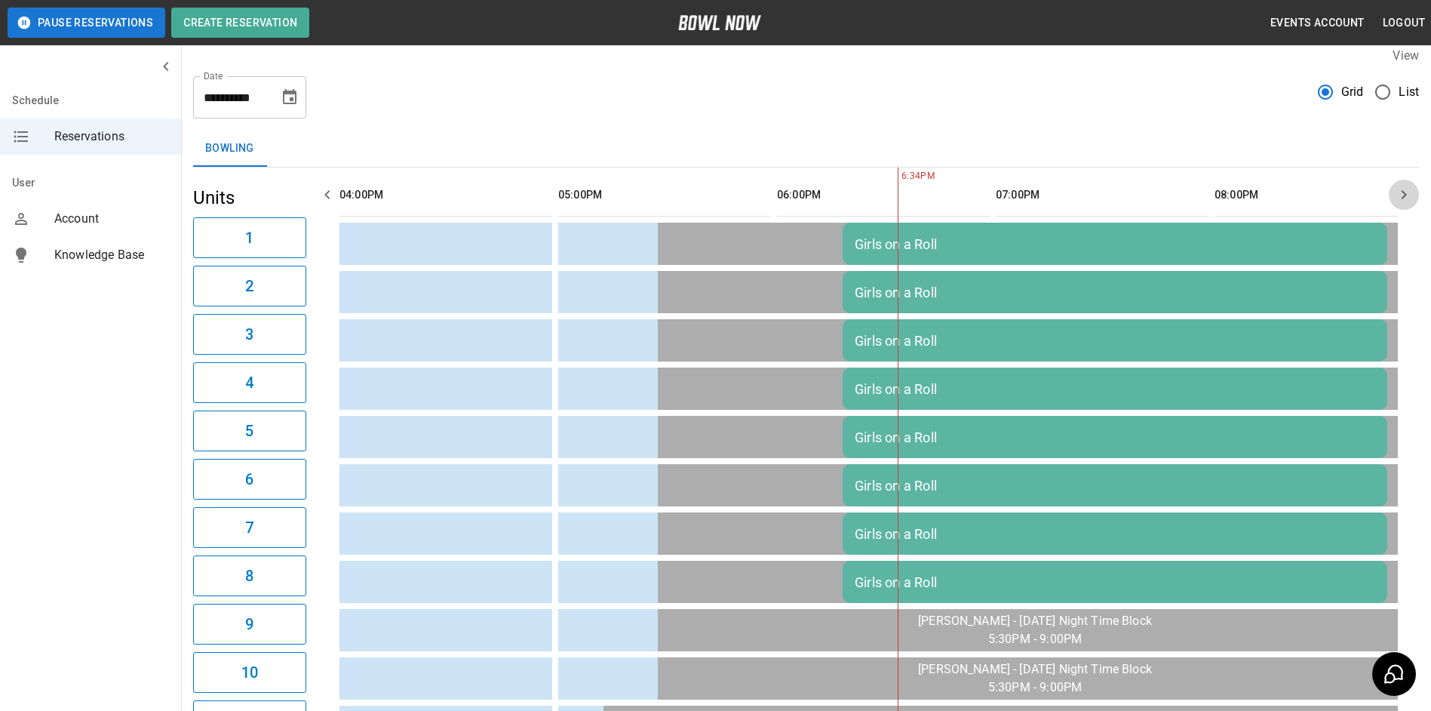
click at [1406, 204] on button "button" at bounding box center [1404, 195] width 30 height 30
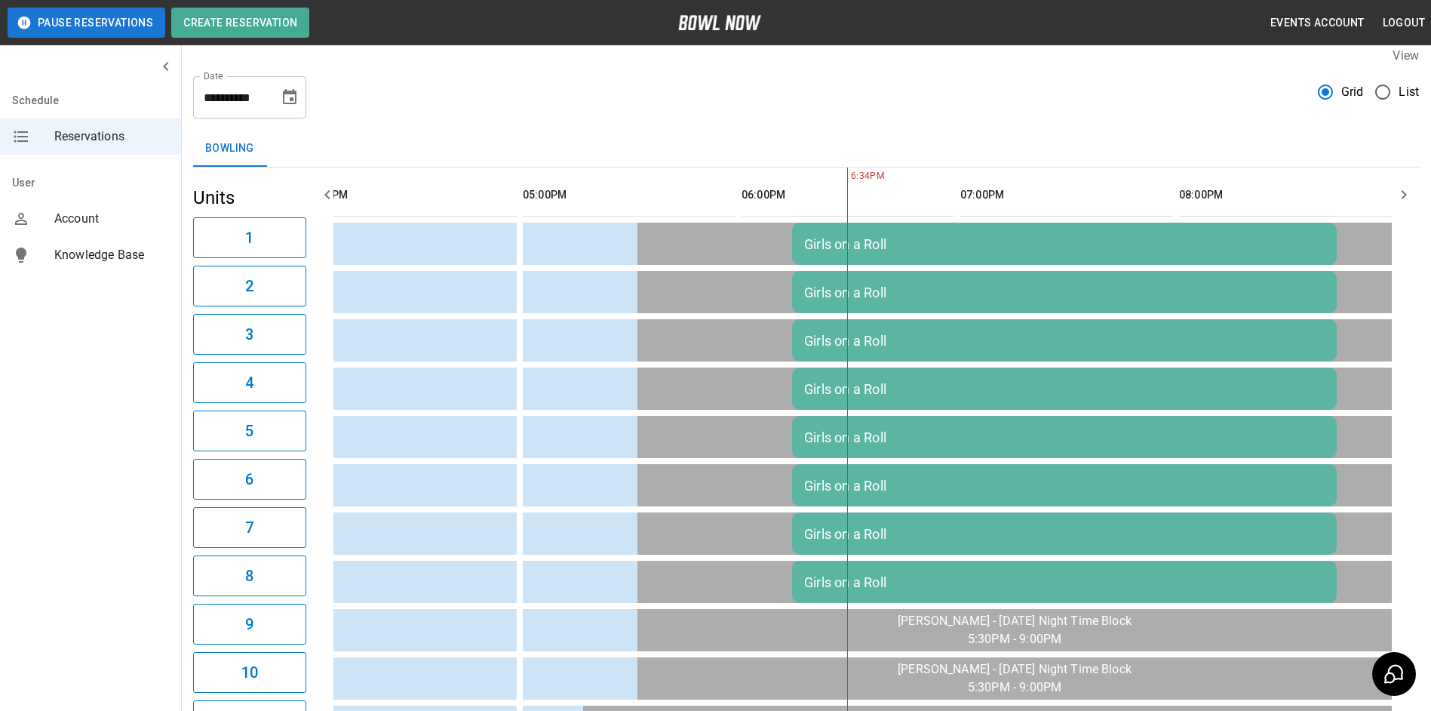
click at [1406, 204] on button "button" at bounding box center [1404, 195] width 30 height 30
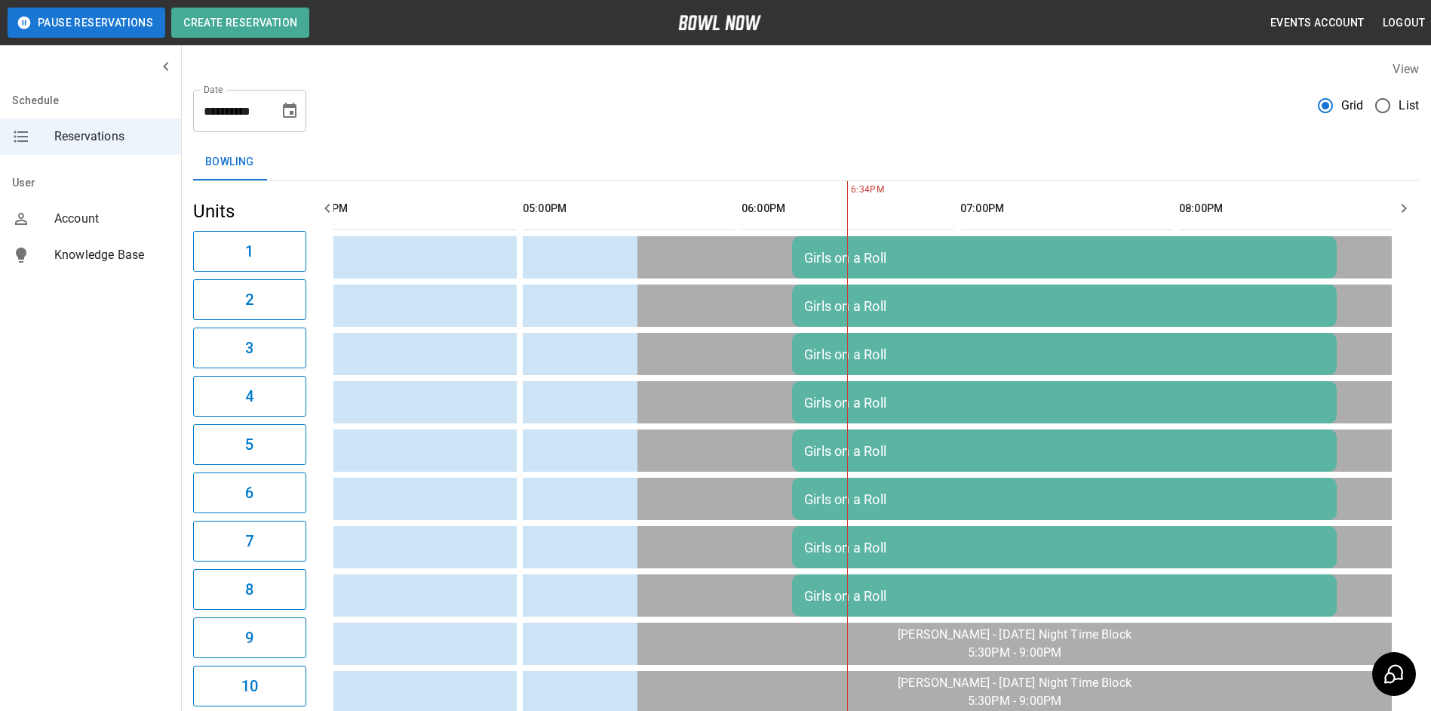
click at [290, 124] on button "Choose date, selected date is Sep 15, 2025" at bounding box center [290, 111] width 30 height 30
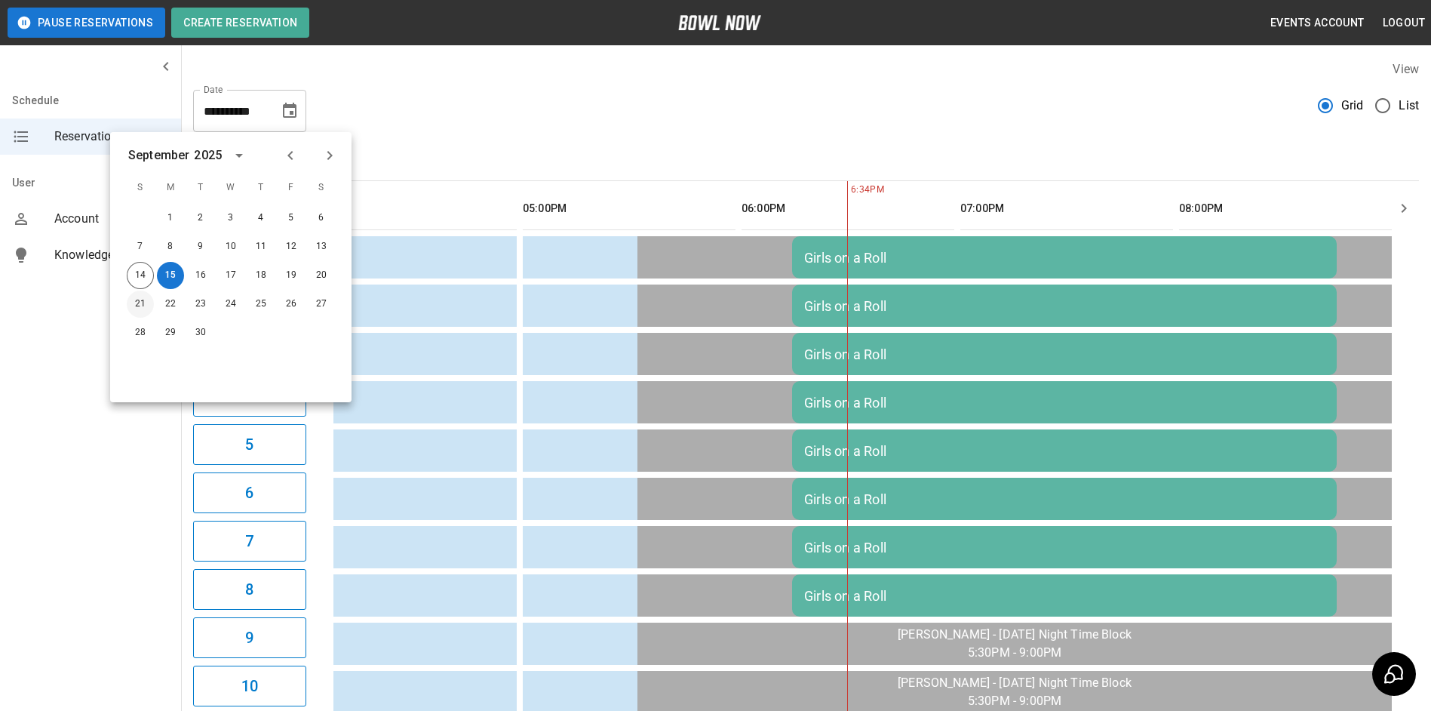
click at [134, 306] on button "21" at bounding box center [140, 303] width 27 height 27
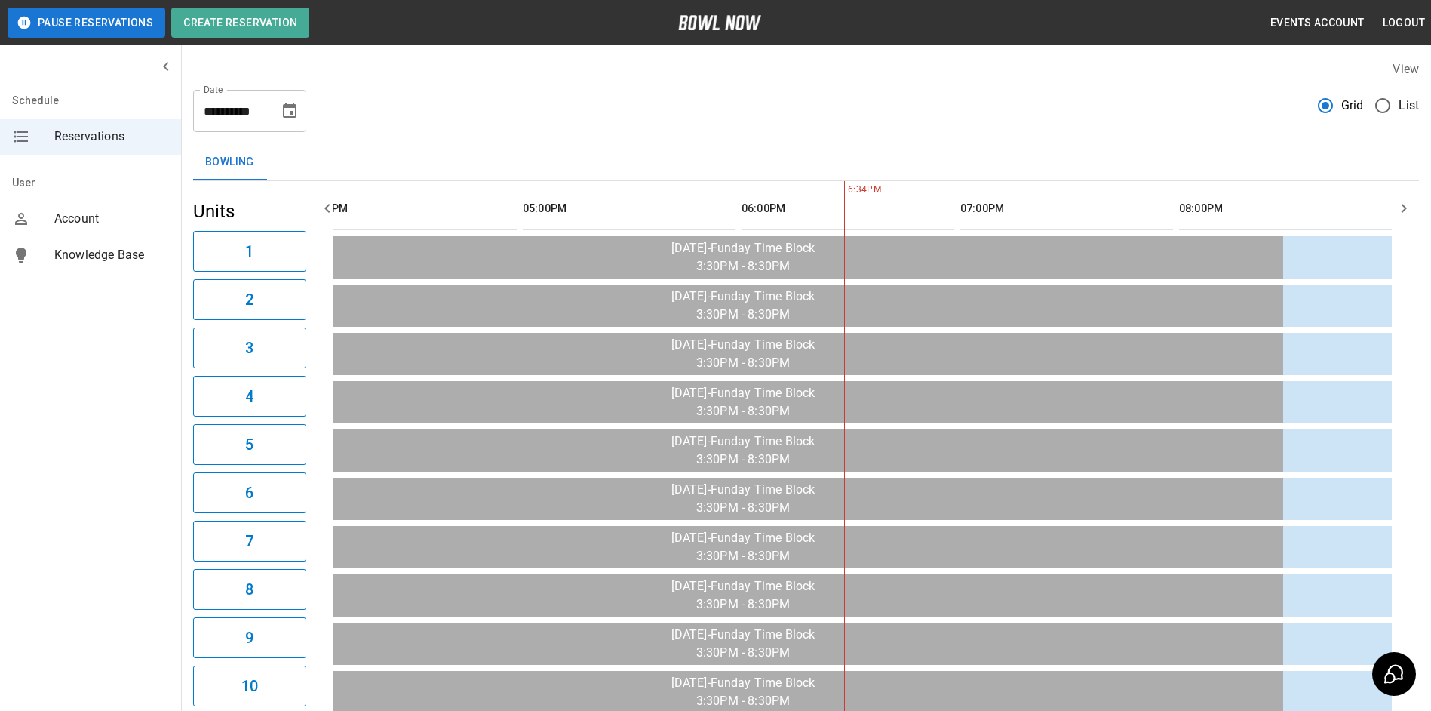
click at [290, 118] on icon "Choose date, selected date is Sep 21, 2025" at bounding box center [290, 110] width 14 height 15
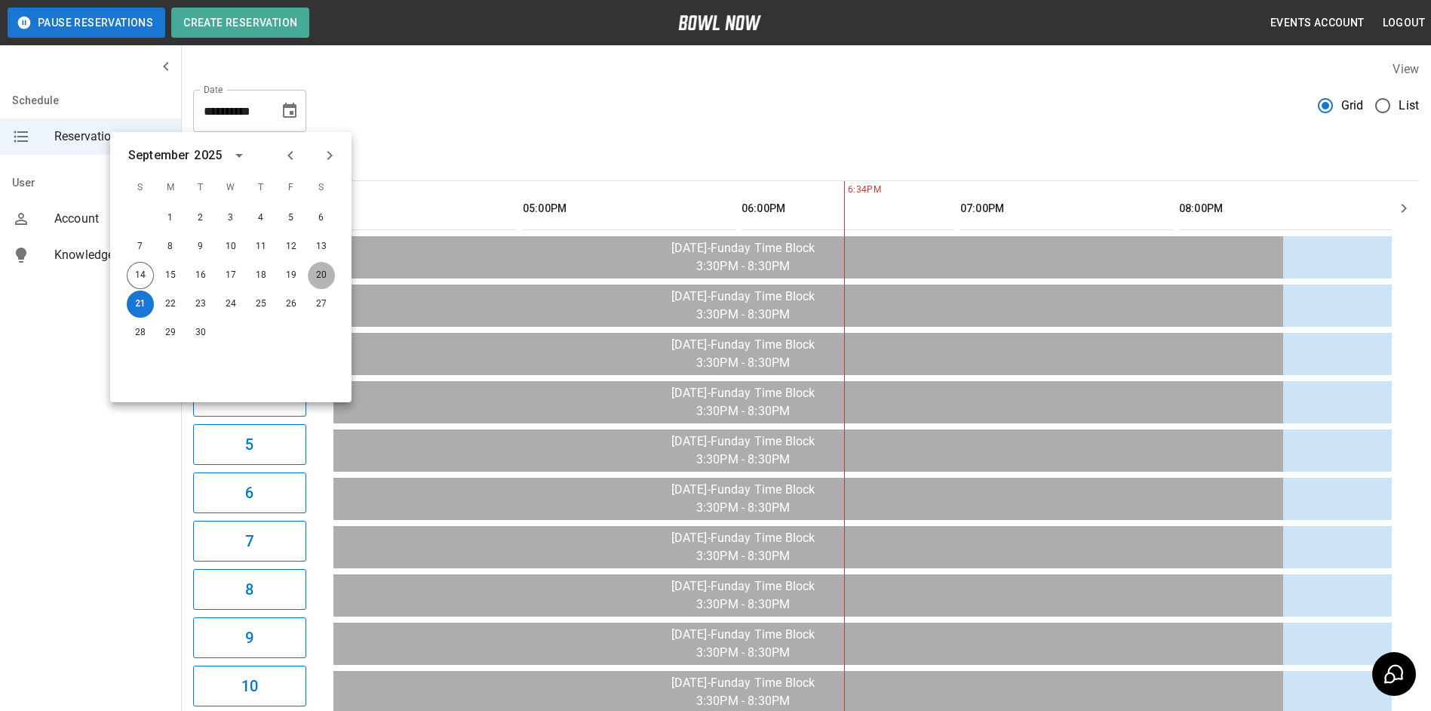
click at [318, 269] on button "20" at bounding box center [321, 275] width 27 height 27
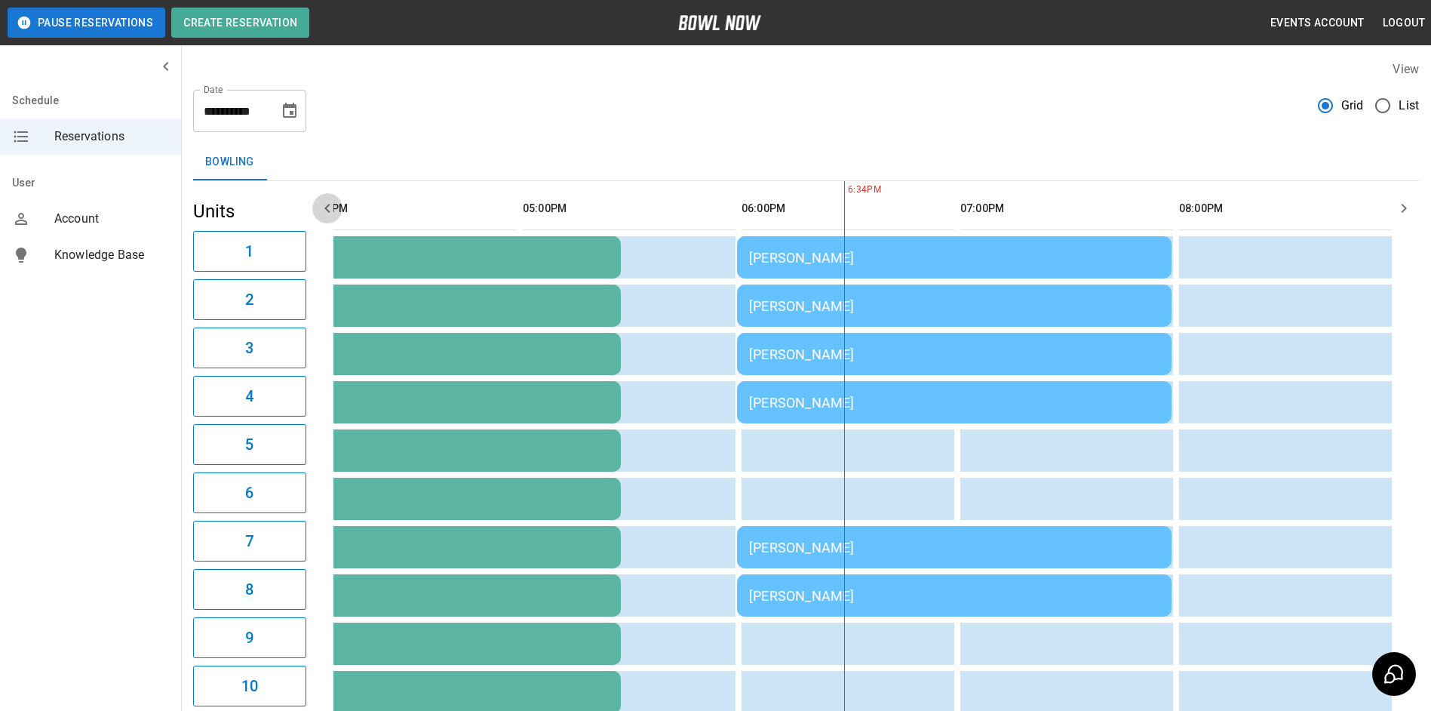
click at [332, 216] on icon "button" at bounding box center [327, 208] width 18 height 18
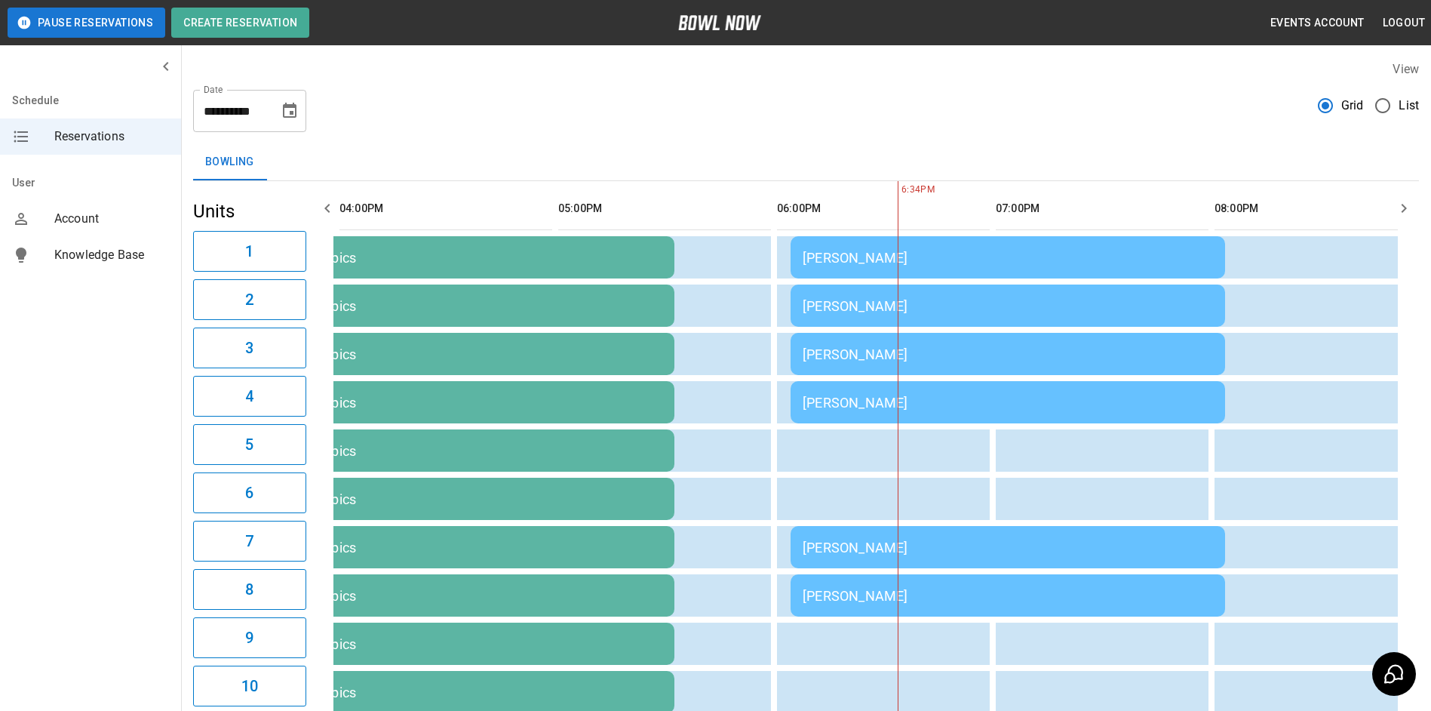
click at [332, 216] on icon "button" at bounding box center [327, 208] width 18 height 18
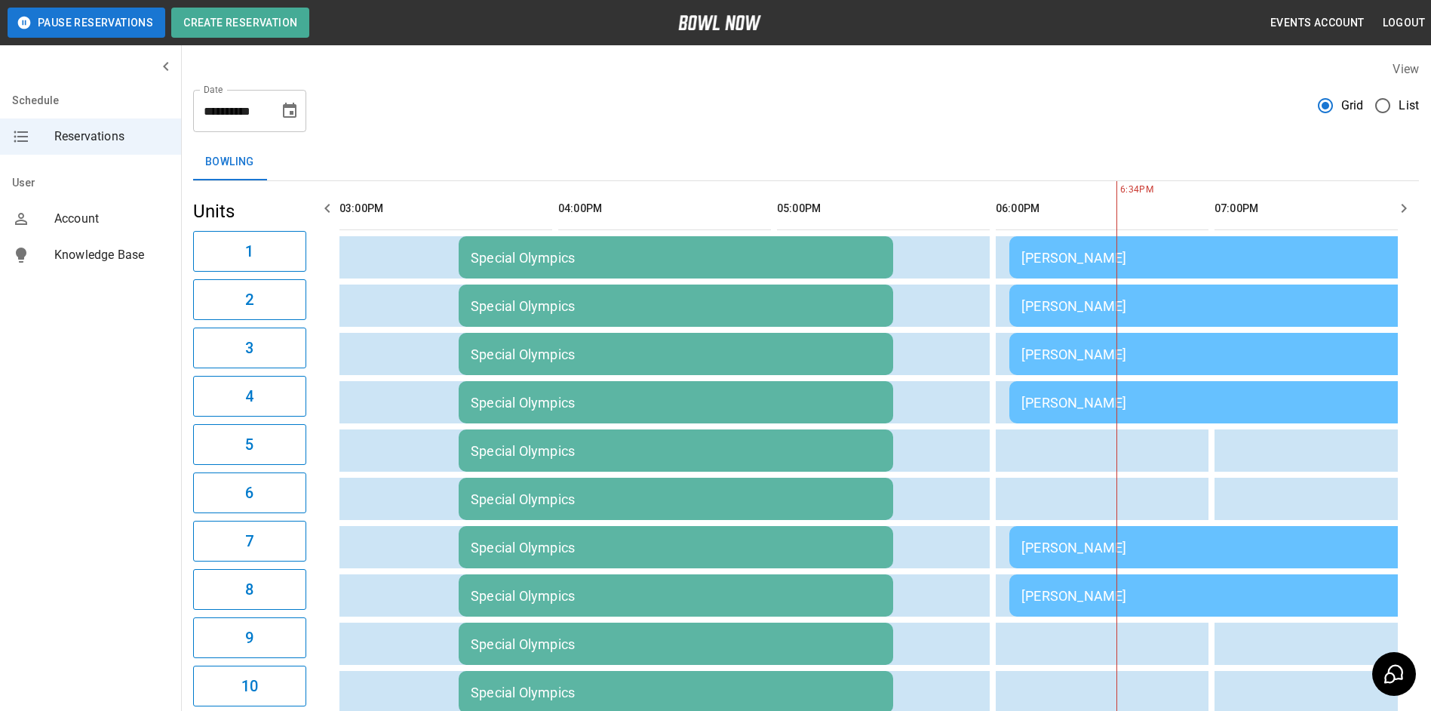
click at [332, 216] on icon "button" at bounding box center [327, 208] width 18 height 18
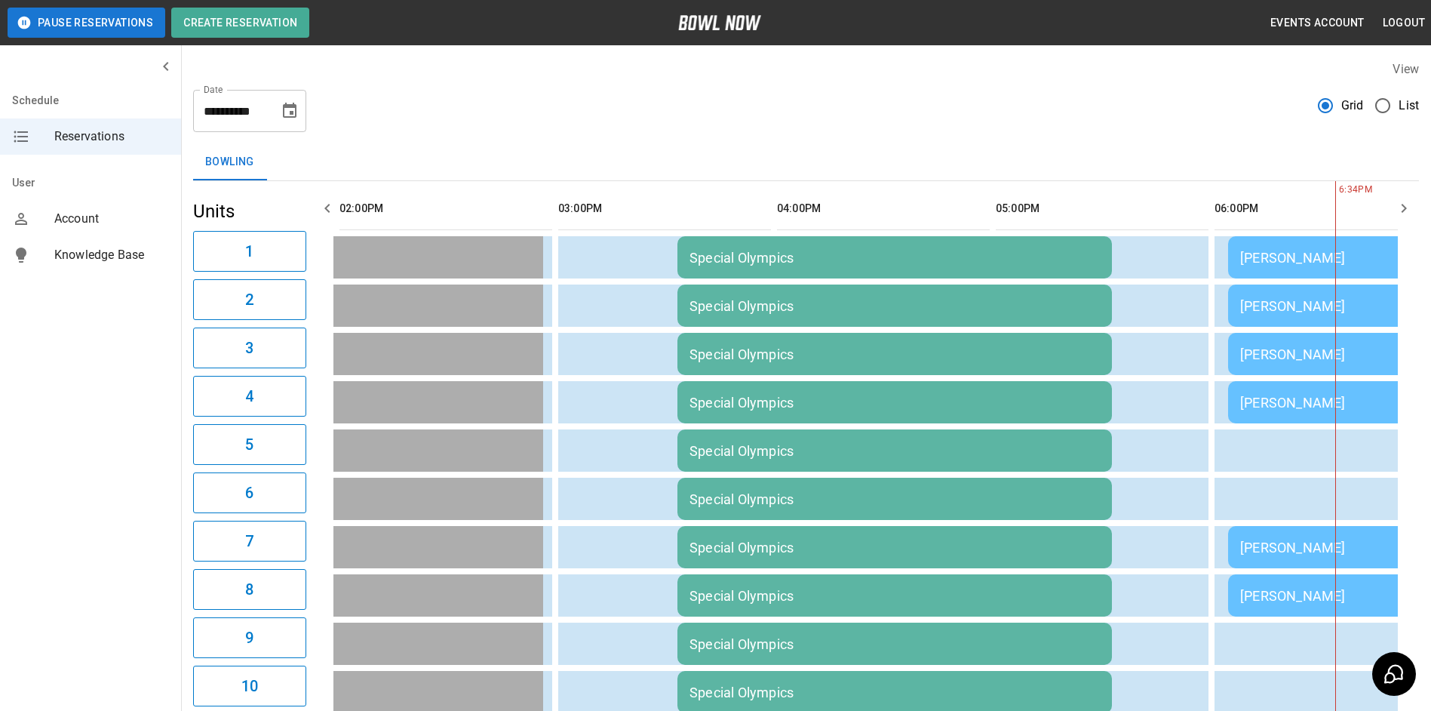
click at [286, 119] on icon "Choose date, selected date is Sep 20, 2025" at bounding box center [290, 111] width 18 height 18
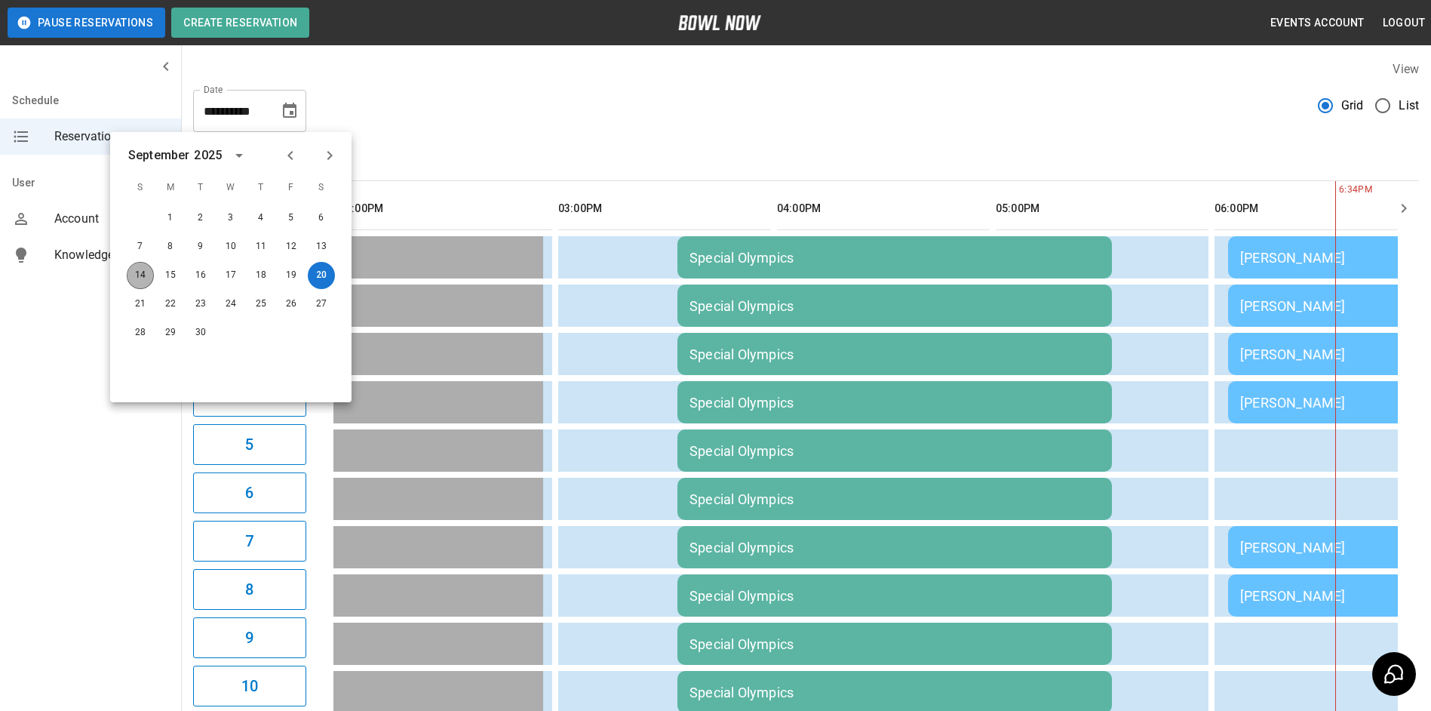
click at [138, 278] on button "14" at bounding box center [140, 275] width 27 height 27
type input "**********"
